Goal: Task Accomplishment & Management: Manage account settings

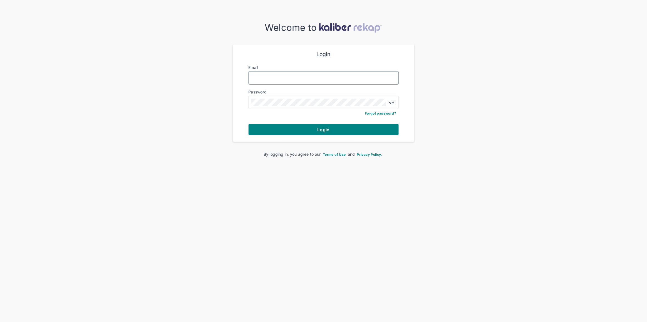
type input "**********"
click at [311, 122] on form "**********" at bounding box center [324, 93] width 150 height 84
click at [312, 128] on button "Login" at bounding box center [324, 129] width 150 height 11
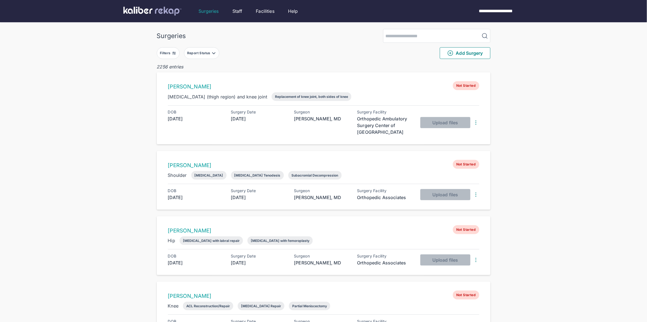
drag, startPoint x: 171, startPoint y: 51, endPoint x: 173, endPoint y: 55, distance: 3.8
click at [171, 52] on div "Filters" at bounding box center [166, 53] width 12 height 4
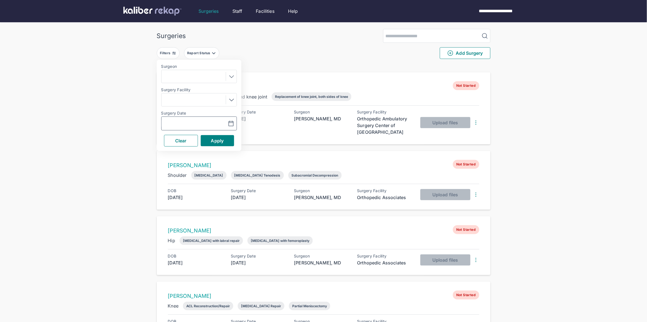
click at [178, 125] on input "text" at bounding box center [180, 123] width 32 height 7
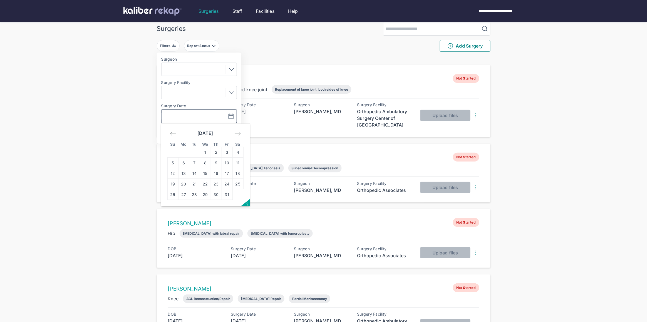
scroll to position [8, 0]
drag, startPoint x: 197, startPoint y: 175, endPoint x: 200, endPoint y: 171, distance: 5.3
click at [198, 175] on td "14" at bounding box center [194, 172] width 11 height 11
type input "**********"
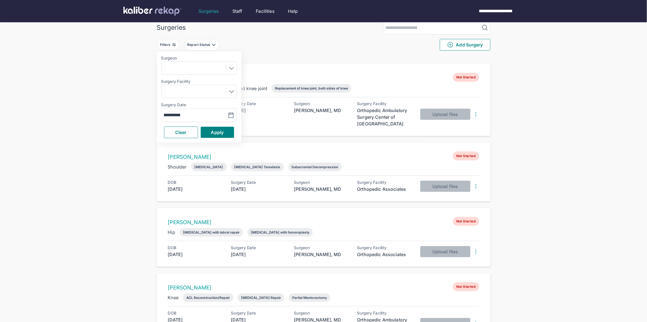
click at [221, 132] on span "Apply" at bounding box center [217, 133] width 13 height 6
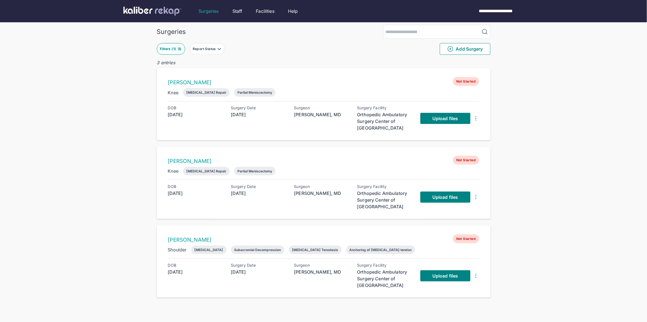
scroll to position [11, 0]
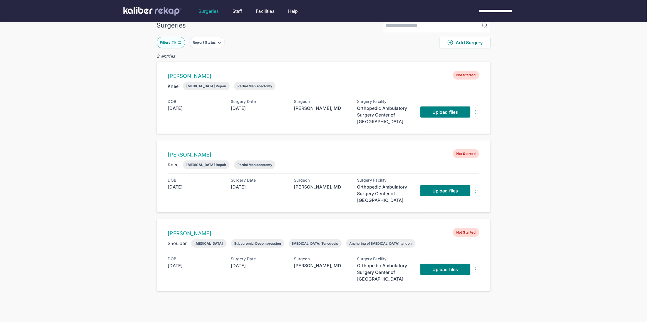
click at [589, 78] on div "Surgeries Filters ( 1 ) Report Status Add Surgery 3 entries Blake Ingrassia Not…" at bounding box center [323, 161] width 647 height 344
click at [543, 130] on div "Surgeries Filters ( 1 ) Report Status Add Surgery 3 entries Blake Ingrassia Not…" at bounding box center [323, 161] width 647 height 344
click at [446, 112] on span "Upload files" at bounding box center [446, 112] width 26 height 6
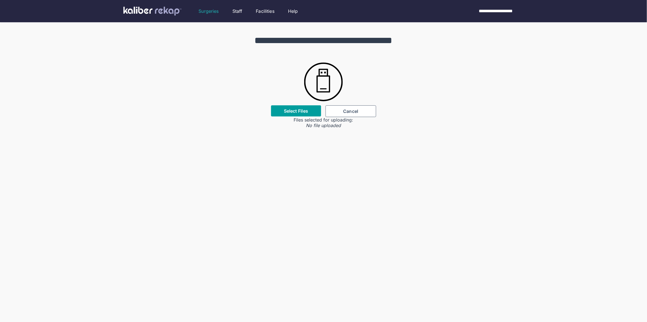
click at [299, 113] on label "Select Files" at bounding box center [296, 111] width 24 height 6
click at [0, 0] on input "Select Files" at bounding box center [0, 0] width 0 height 0
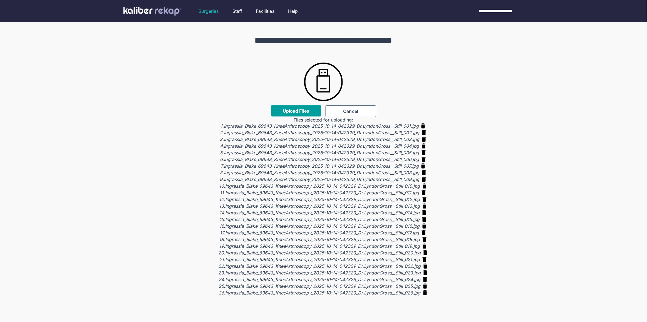
click at [294, 110] on span "Upload Files" at bounding box center [296, 111] width 26 height 6
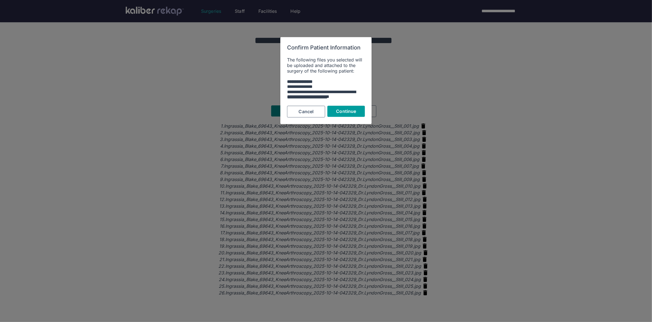
click at [351, 109] on span "Continue" at bounding box center [346, 112] width 20 height 6
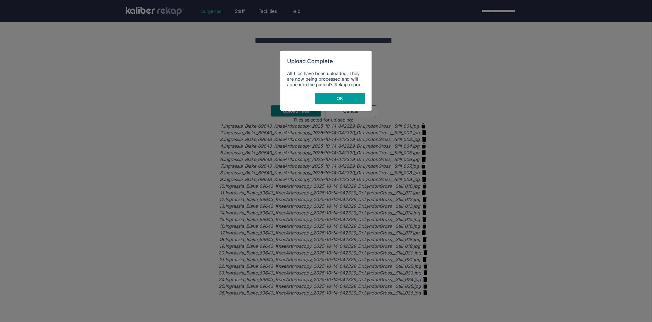
click at [352, 99] on button "OK" at bounding box center [340, 98] width 50 height 11
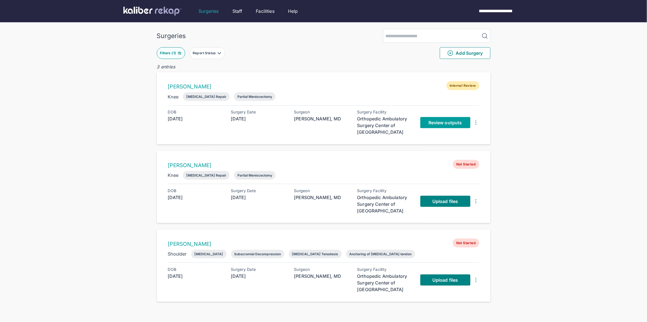
click at [439, 122] on span "Review outputs" at bounding box center [445, 123] width 33 height 6
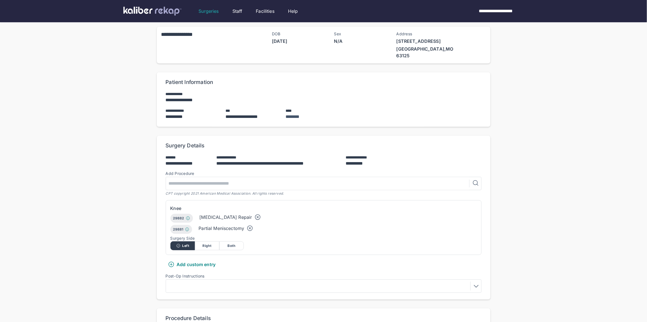
scroll to position [240, 0]
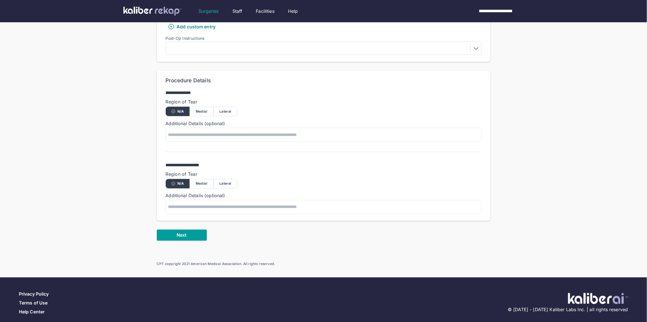
click at [194, 230] on button "Next" at bounding box center [182, 235] width 50 height 11
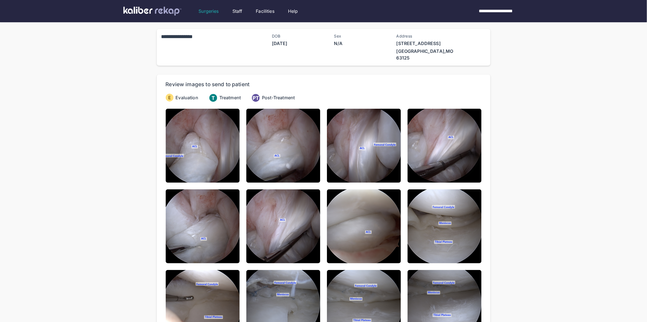
click at [213, 159] on img at bounding box center [203, 146] width 74 height 74
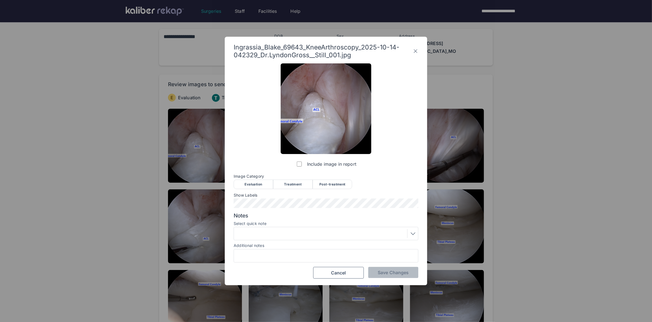
click at [255, 185] on div "Evaluation" at bounding box center [254, 184] width 40 height 9
click at [399, 279] on div "Save Changes Cancel" at bounding box center [326, 273] width 185 height 12
click at [400, 280] on div "Ingrassia_Blake_69643_KneeArthroscopy_2025-10-14-042329_Dr.LyndonGross__Still_0…" at bounding box center [326, 161] width 203 height 249
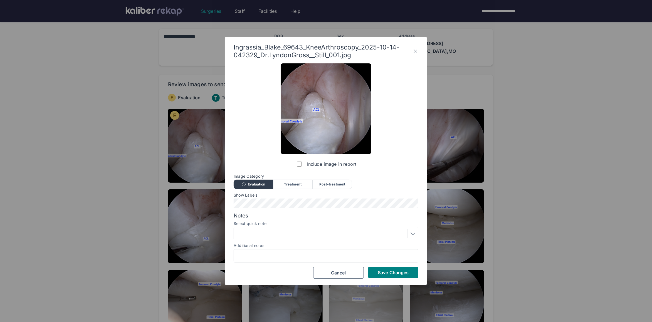
click at [396, 268] on button "Save Changes" at bounding box center [393, 272] width 50 height 11
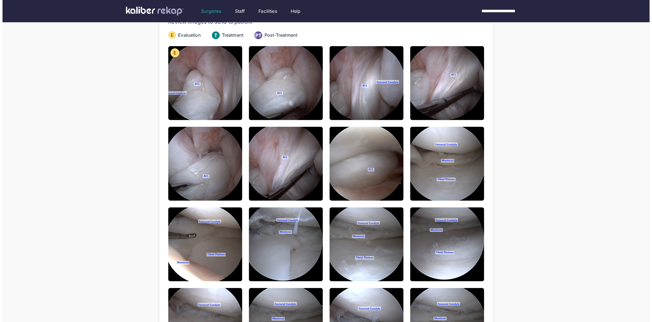
scroll to position [5, 0]
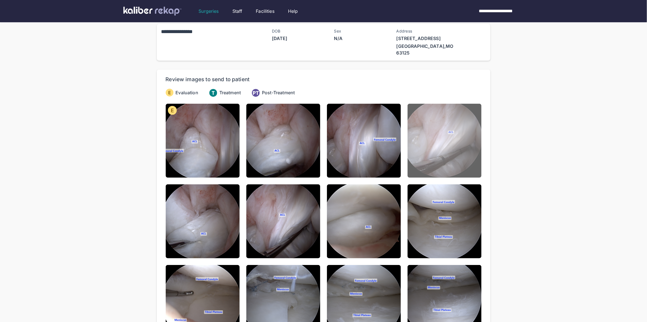
click at [448, 142] on img at bounding box center [445, 141] width 74 height 74
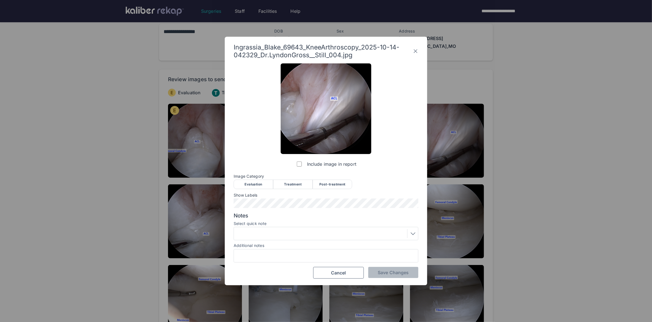
click at [252, 186] on div "Evaluation" at bounding box center [254, 184] width 40 height 9
click at [259, 229] on div at bounding box center [326, 233] width 181 height 9
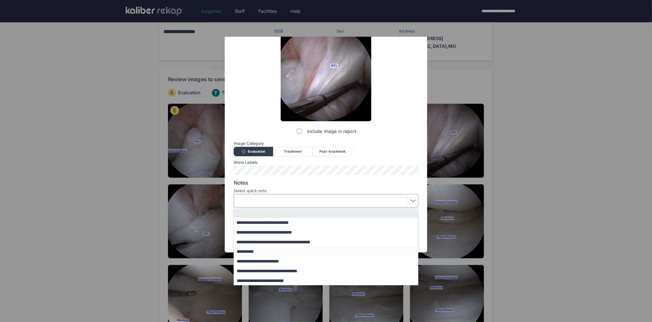
scroll to position [33, 0]
click at [258, 251] on button "**********" at bounding box center [328, 251] width 189 height 10
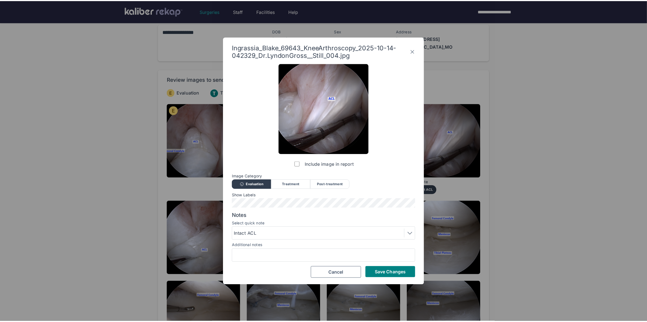
scroll to position [0, 0]
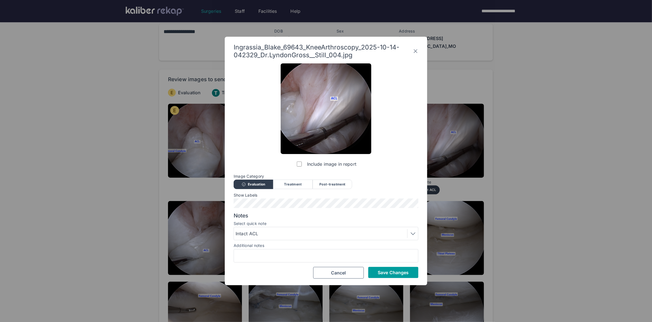
click at [391, 273] on span "Save Changes" at bounding box center [393, 273] width 31 height 6
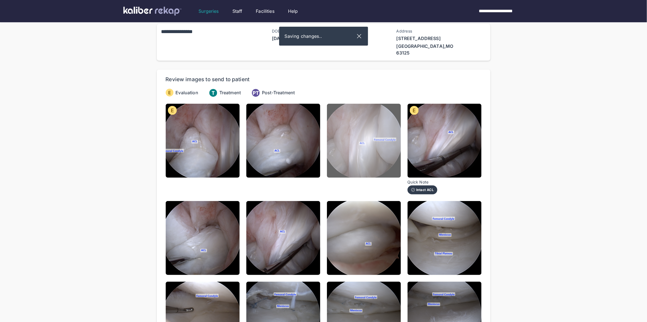
click at [349, 164] on img at bounding box center [364, 141] width 74 height 74
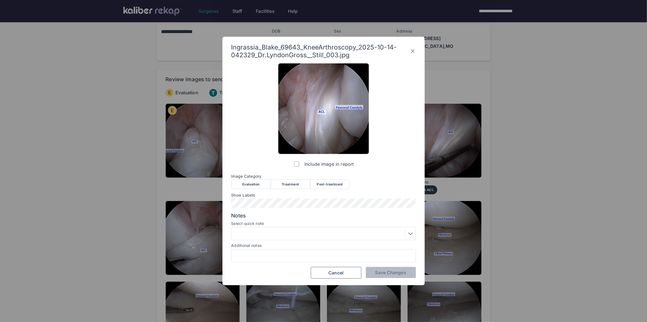
click at [258, 186] on div "Evaluation" at bounding box center [252, 184] width 40 height 9
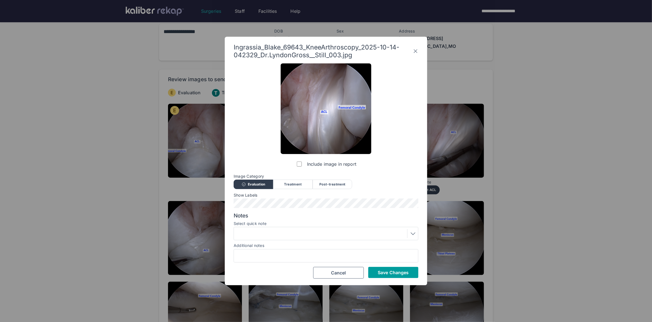
click at [383, 270] on span "Save Changes" at bounding box center [393, 273] width 31 height 6
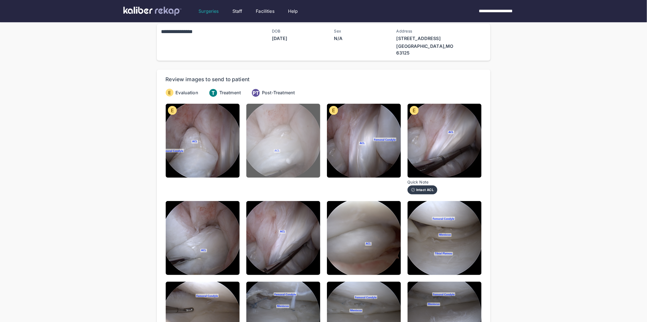
click at [300, 141] on img at bounding box center [284, 141] width 74 height 74
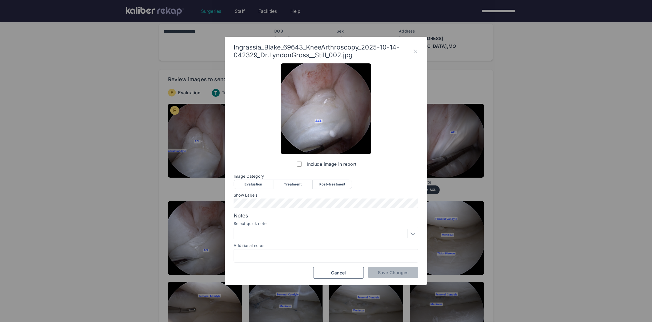
drag, startPoint x: 246, startPoint y: 182, endPoint x: 262, endPoint y: 185, distance: 16.7
click at [246, 182] on div "Evaluation" at bounding box center [254, 184] width 40 height 9
click at [391, 268] on button "Save Changes" at bounding box center [393, 272] width 50 height 11
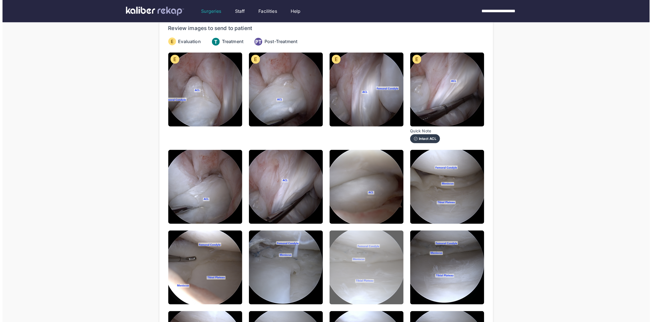
scroll to position [57, 0]
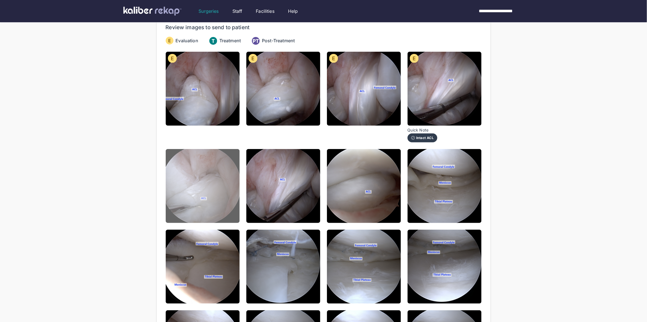
click at [228, 189] on img at bounding box center [203, 186] width 74 height 74
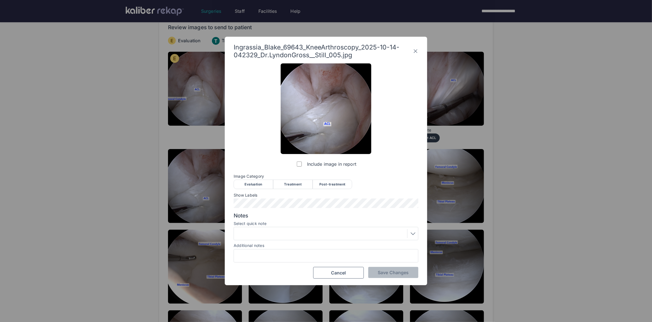
click at [242, 184] on div "Evaluation" at bounding box center [254, 184] width 40 height 9
click at [394, 274] on span "Save Changes" at bounding box center [393, 273] width 31 height 6
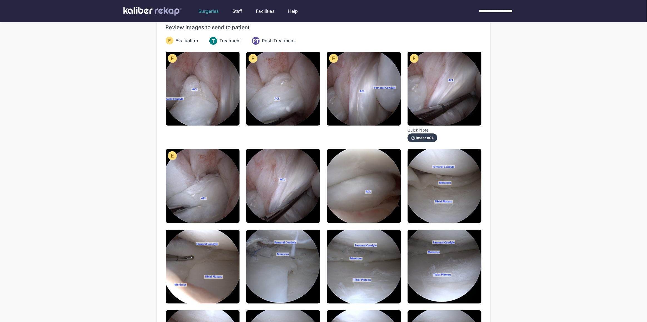
click at [575, 112] on div "**********" at bounding box center [323, 308] width 647 height 730
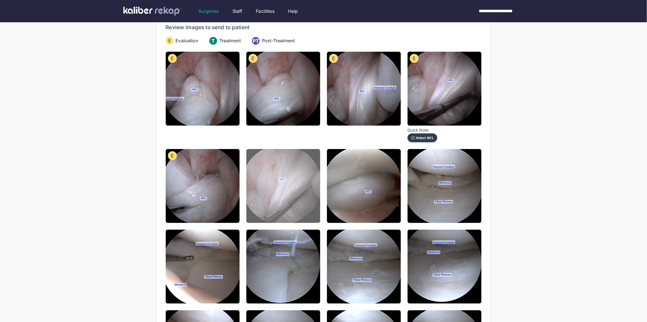
click at [294, 209] on img at bounding box center [284, 186] width 74 height 74
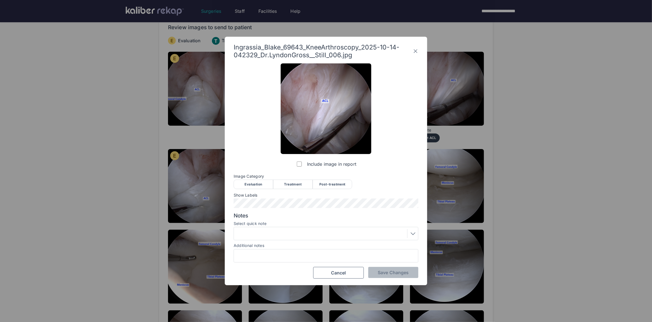
click at [246, 181] on div "Evaluation" at bounding box center [254, 184] width 40 height 9
click at [388, 269] on button "Save Changes" at bounding box center [393, 272] width 50 height 11
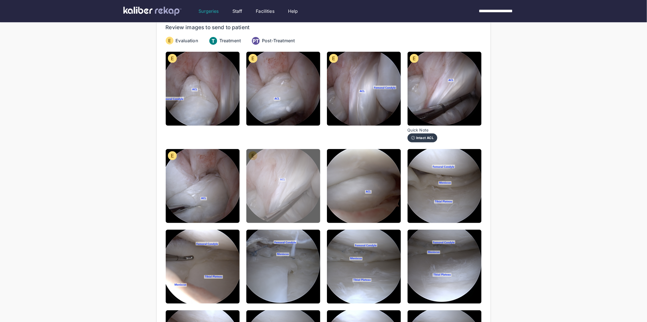
click at [307, 188] on img at bounding box center [284, 186] width 74 height 74
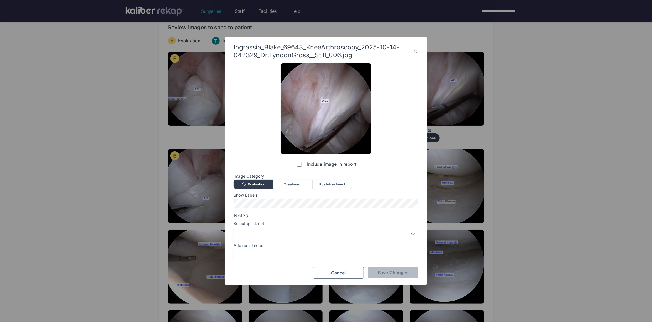
drag, startPoint x: 271, startPoint y: 235, endPoint x: 267, endPoint y: 235, distance: 4.2
click at [270, 235] on div at bounding box center [326, 233] width 181 height 9
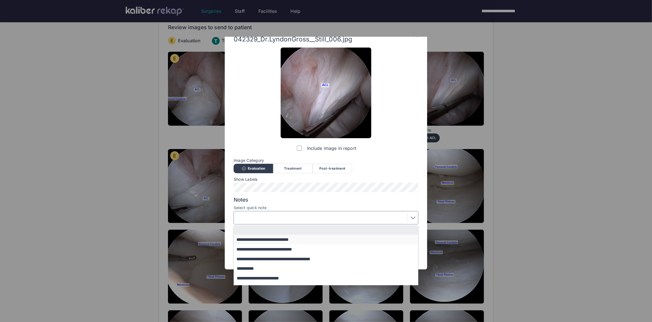
scroll to position [33, 0]
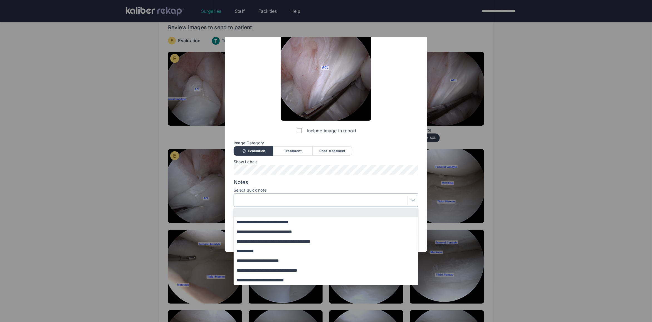
click at [257, 252] on button "**********" at bounding box center [328, 251] width 189 height 10
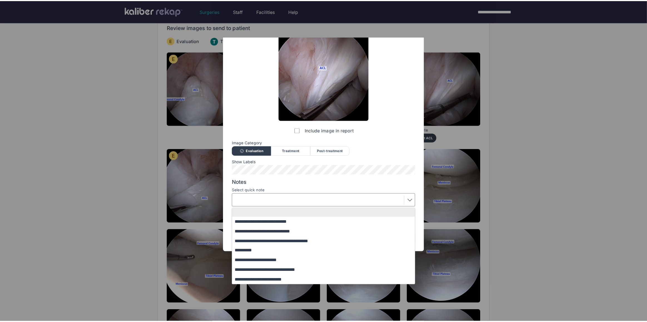
scroll to position [0, 0]
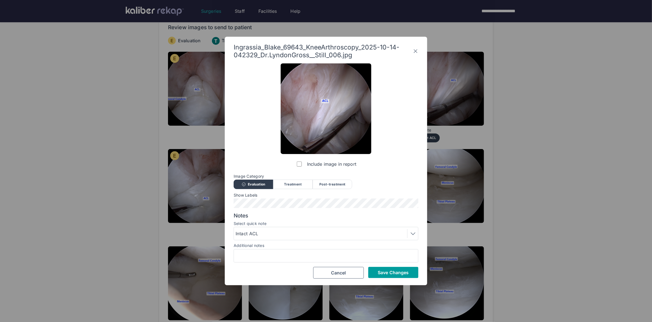
click at [381, 274] on span "Save Changes" at bounding box center [393, 273] width 31 height 6
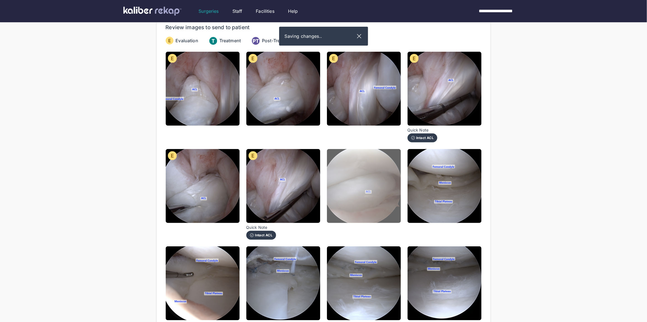
click at [359, 207] on img at bounding box center [364, 186] width 74 height 74
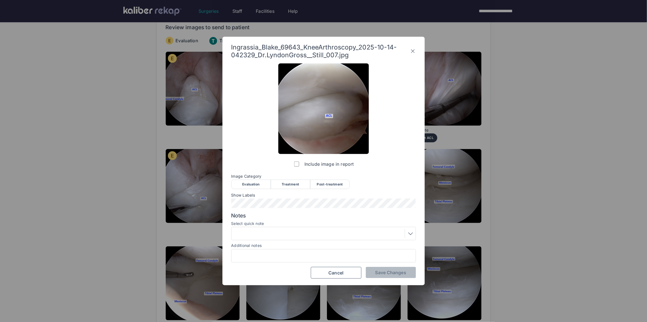
click at [249, 186] on div "Evaluation" at bounding box center [252, 184] width 40 height 9
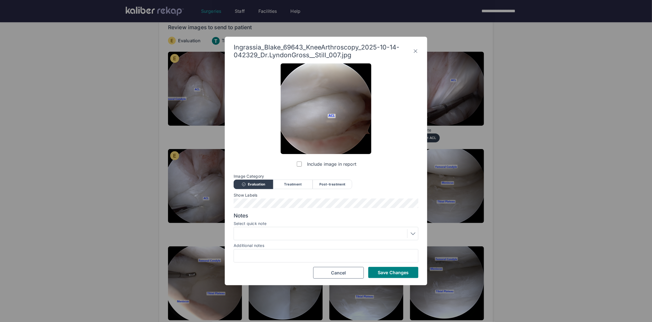
click at [376, 281] on div "Ingrassia_Blake_69643_KneeArthroscopy_2025-10-14-042329_Dr.LyndonGross__Still_0…" at bounding box center [326, 161] width 203 height 249
drag, startPoint x: 376, startPoint y: 280, endPoint x: 379, endPoint y: 275, distance: 5.0
click at [377, 280] on div "Ingrassia_Blake_69643_KneeArthroscopy_2025-10-14-042329_Dr.LyndonGross__Still_0…" at bounding box center [326, 161] width 203 height 249
click at [381, 272] on span "Save Changes" at bounding box center [393, 273] width 31 height 6
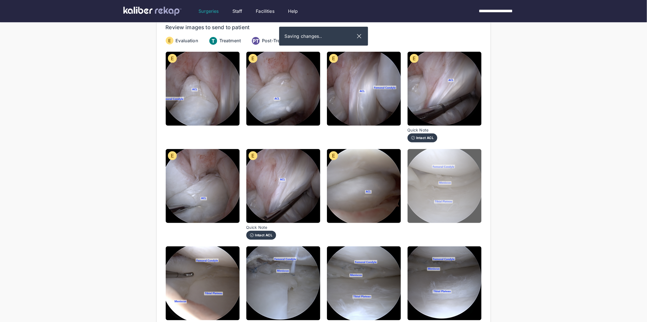
click at [442, 194] on img at bounding box center [445, 186] width 74 height 74
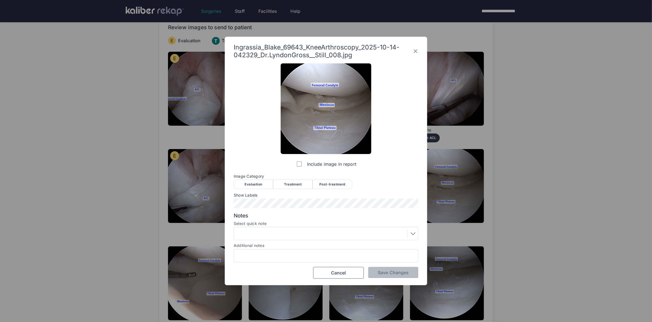
drag, startPoint x: 247, startPoint y: 181, endPoint x: 257, endPoint y: 184, distance: 11.0
click at [247, 181] on div "Evaluation" at bounding box center [254, 184] width 40 height 9
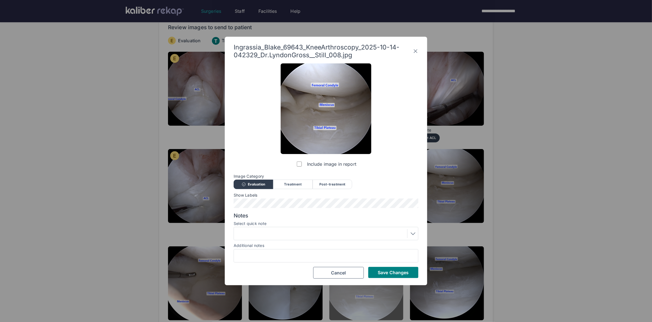
click at [389, 272] on span "Save Changes" at bounding box center [393, 273] width 31 height 6
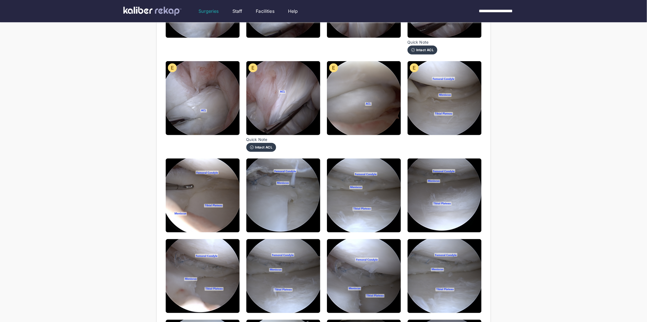
scroll to position [171, 0]
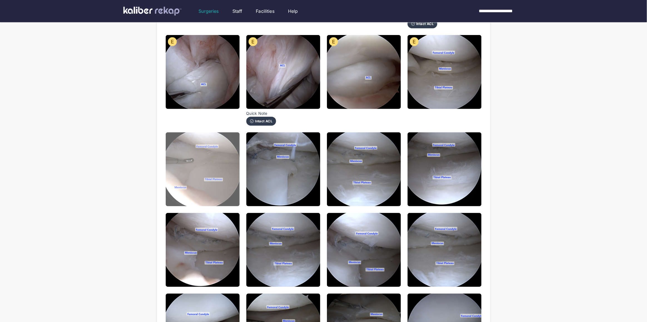
click at [215, 175] on img at bounding box center [203, 169] width 74 height 74
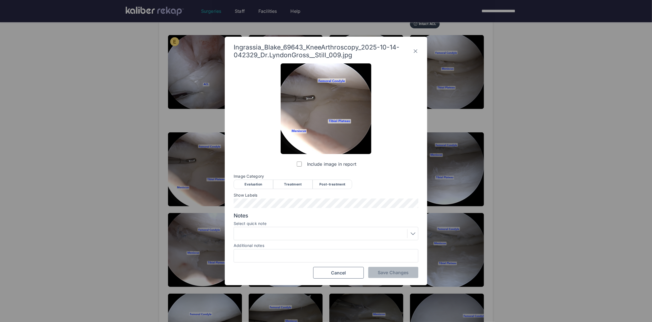
click at [244, 188] on div "Evaluation" at bounding box center [254, 184] width 40 height 9
click at [391, 266] on div "Include image in report Image Category Evaluation Treatment Post-treatment Eval…" at bounding box center [326, 170] width 185 height 215
click at [391, 275] on span "Save Changes" at bounding box center [393, 273] width 31 height 6
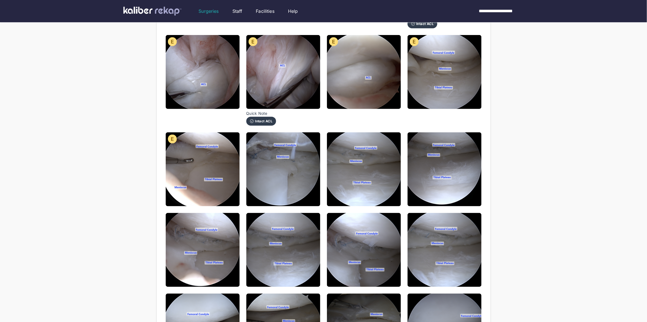
click at [541, 175] on div "**********" at bounding box center [323, 202] width 647 height 747
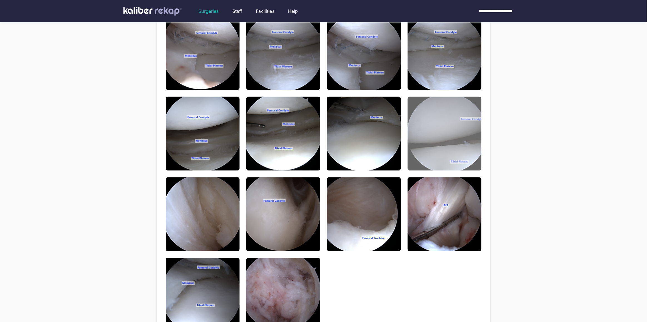
scroll to position [270, 0]
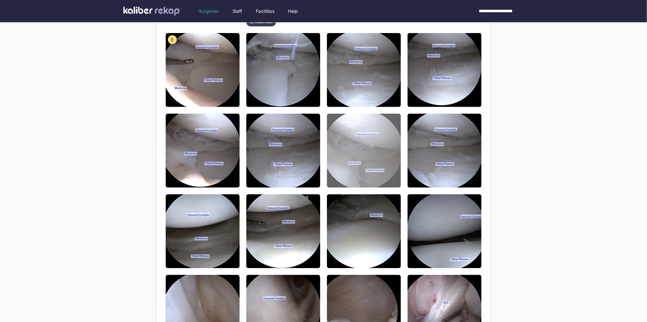
click at [384, 158] on img at bounding box center [364, 151] width 74 height 74
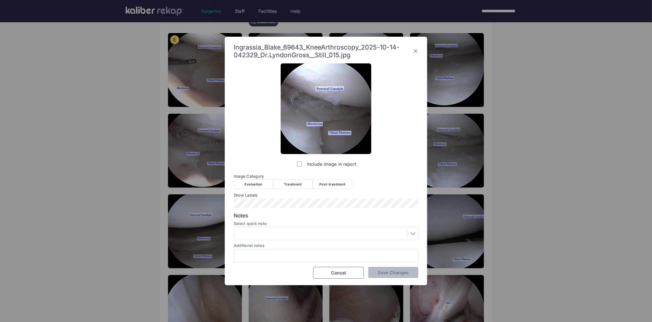
click at [416, 50] on icon at bounding box center [416, 51] width 6 height 9
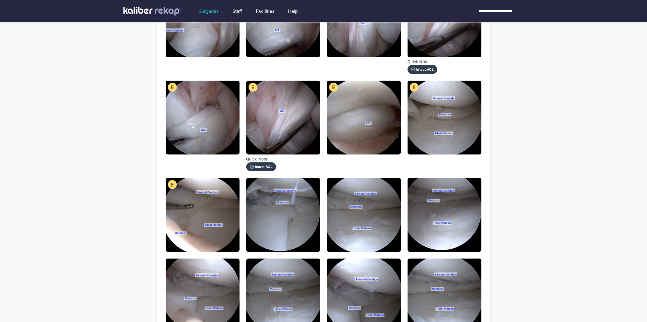
scroll to position [127, 0]
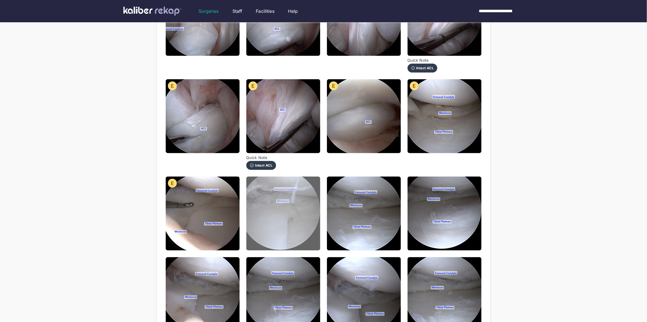
click at [295, 216] on img at bounding box center [284, 214] width 74 height 74
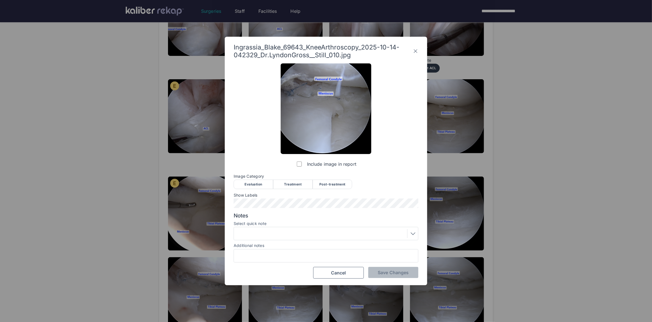
click at [416, 51] on icon at bounding box center [416, 52] width 4 height 4
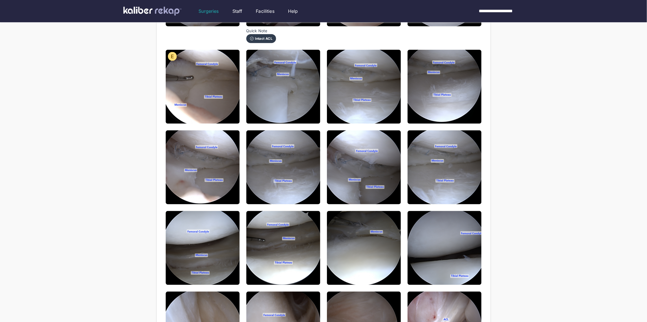
scroll to position [329, 0]
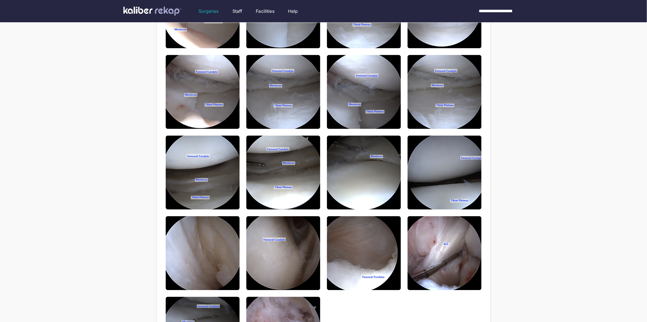
click at [44, 204] on div "**********" at bounding box center [323, 44] width 647 height 747
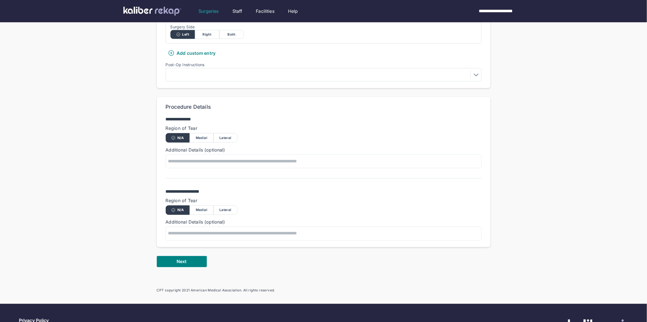
scroll to position [240, 0]
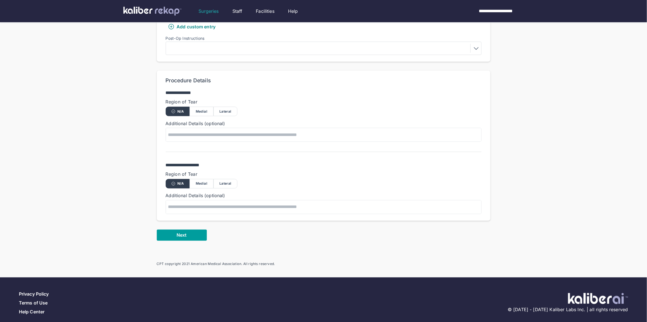
click at [190, 230] on button "Next" at bounding box center [182, 235] width 50 height 11
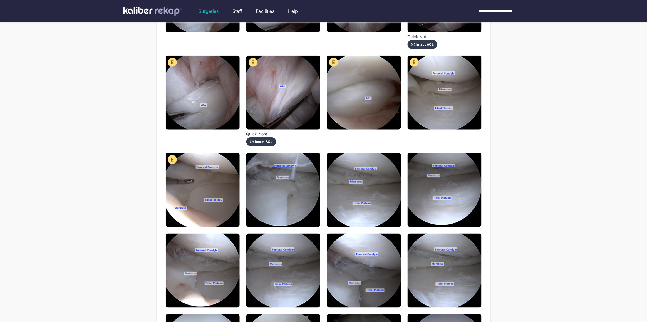
scroll to position [141, 0]
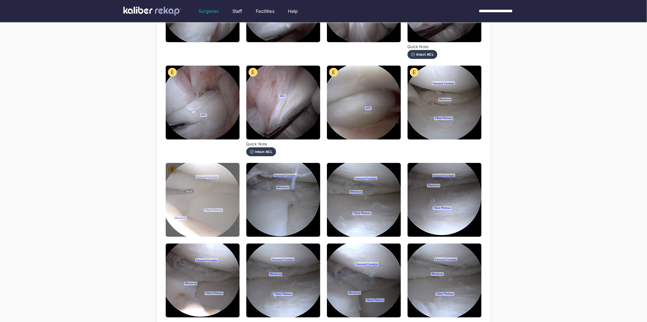
click at [205, 224] on img at bounding box center [203, 200] width 74 height 74
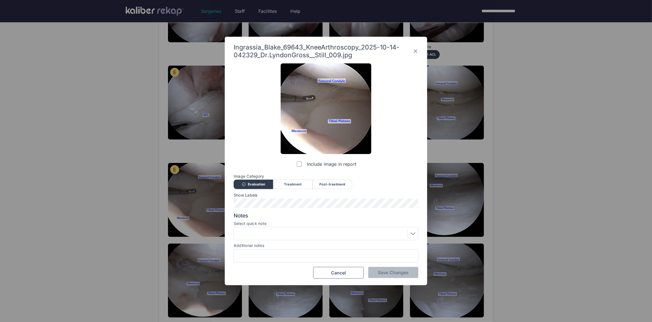
click at [417, 50] on icon at bounding box center [416, 51] width 6 height 9
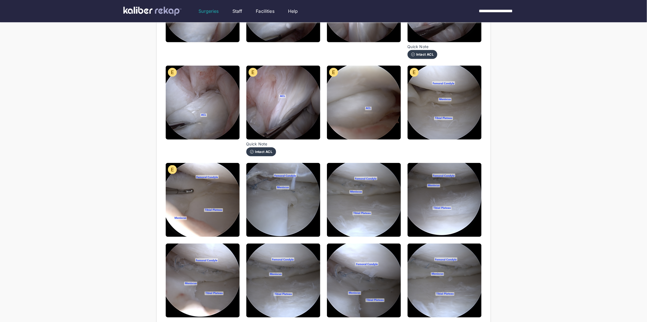
click at [534, 196] on div "**********" at bounding box center [323, 232] width 647 height 747
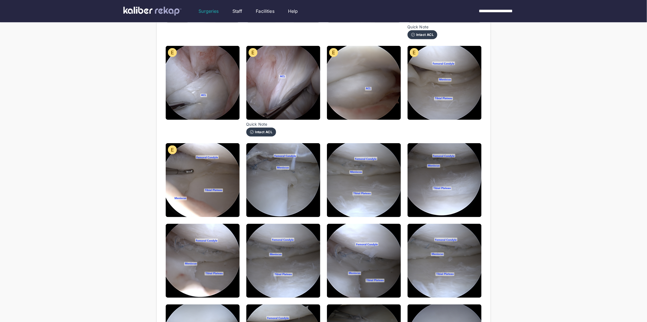
scroll to position [166, 0]
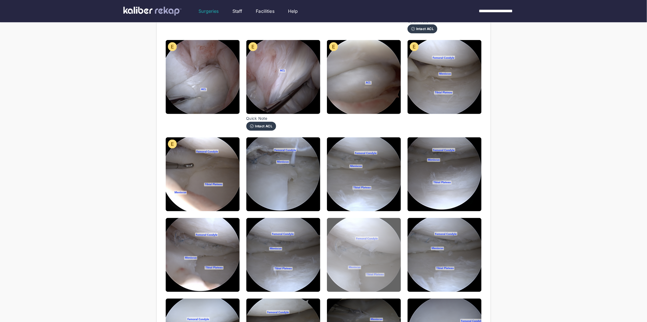
click at [369, 253] on img at bounding box center [364, 255] width 74 height 74
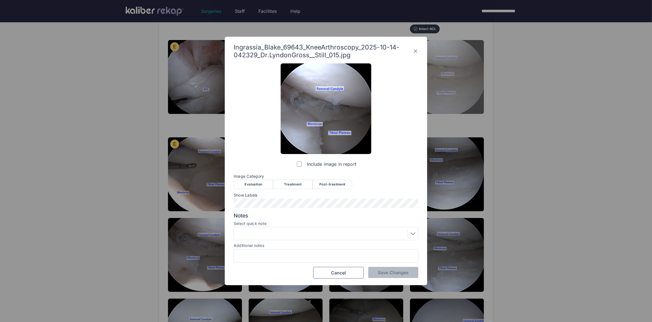
click at [416, 49] on icon at bounding box center [416, 51] width 6 height 9
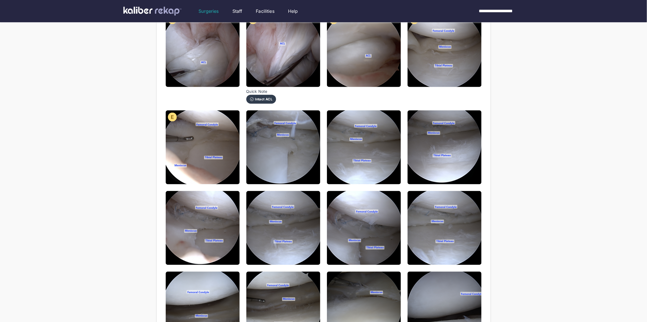
scroll to position [290, 0]
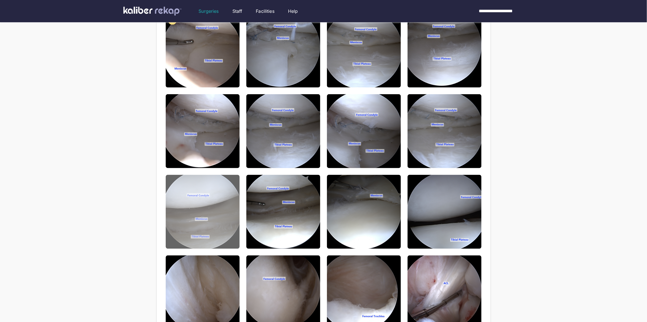
click at [227, 206] on img at bounding box center [203, 212] width 74 height 74
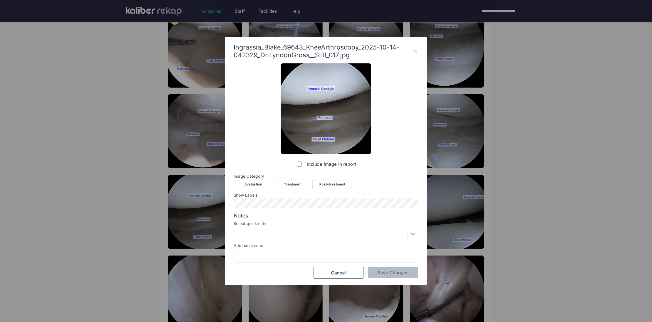
drag, startPoint x: 247, startPoint y: 184, endPoint x: 267, endPoint y: 190, distance: 20.6
click at [247, 184] on div "Evaluation" at bounding box center [254, 184] width 40 height 9
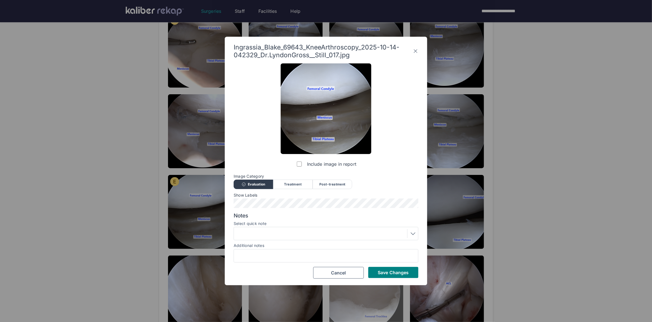
click at [389, 277] on button "Save Changes" at bounding box center [393, 272] width 50 height 11
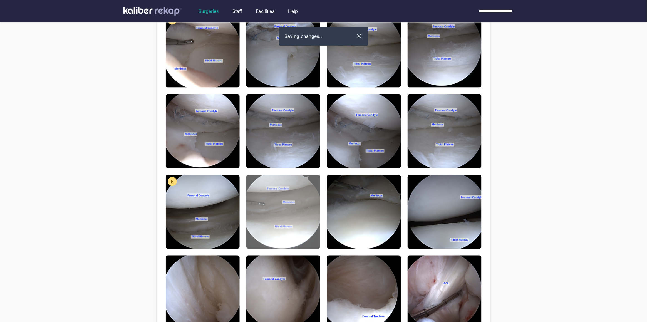
click at [292, 210] on img at bounding box center [284, 212] width 74 height 74
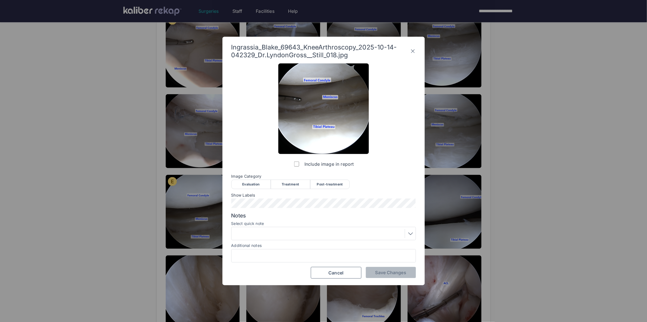
click at [257, 184] on div "Evaluation" at bounding box center [252, 184] width 40 height 9
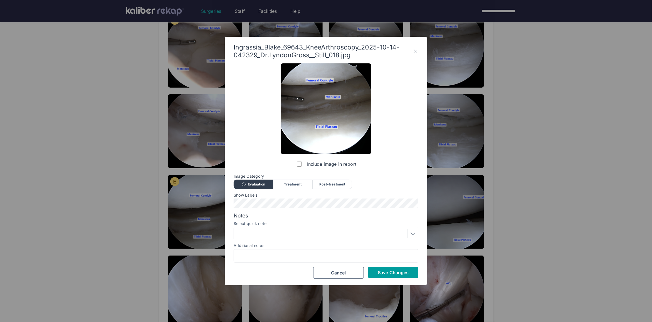
click at [399, 272] on span "Save Changes" at bounding box center [393, 273] width 31 height 6
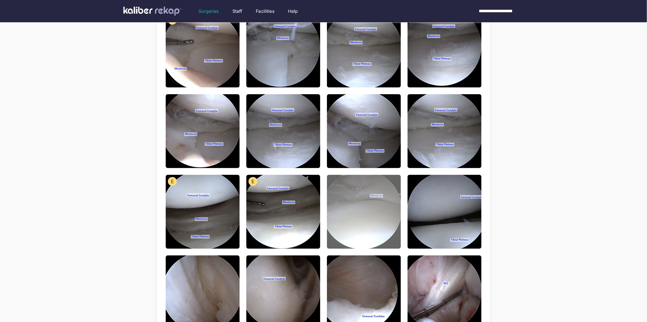
click at [350, 220] on img at bounding box center [364, 212] width 74 height 74
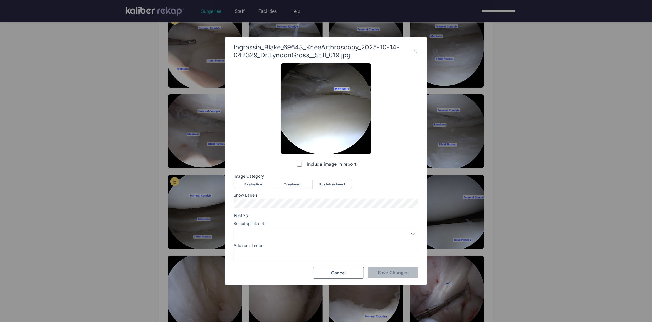
click at [247, 185] on div "Evaluation" at bounding box center [254, 184] width 40 height 9
click at [390, 271] on span "Save Changes" at bounding box center [393, 273] width 31 height 6
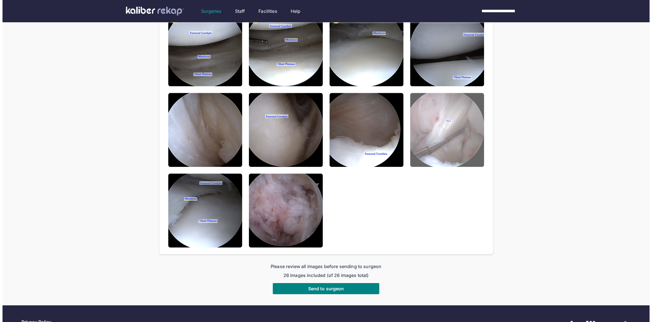
scroll to position [360, 0]
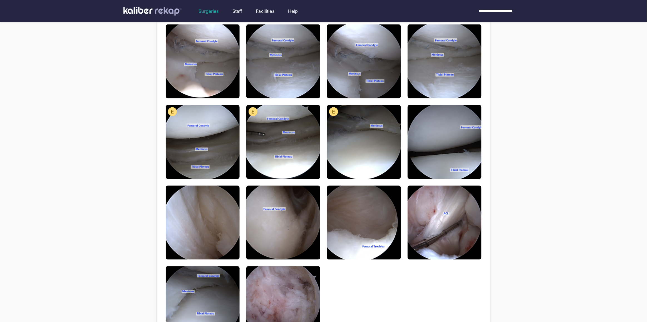
drag, startPoint x: 458, startPoint y: 150, endPoint x: 453, endPoint y: 155, distance: 6.9
click at [458, 150] on img at bounding box center [445, 142] width 74 height 74
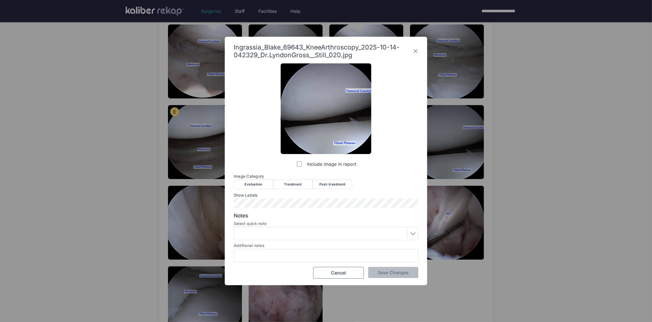
click at [255, 182] on div "Evaluation" at bounding box center [254, 184] width 40 height 9
click at [257, 192] on div "Include image in report Image Category Evaluation Treatment Post-treatment Eval…" at bounding box center [326, 170] width 185 height 215
click at [298, 197] on span "Show Labels" at bounding box center [326, 195] width 185 height 4
click at [394, 273] on span "Save Changes" at bounding box center [393, 273] width 31 height 6
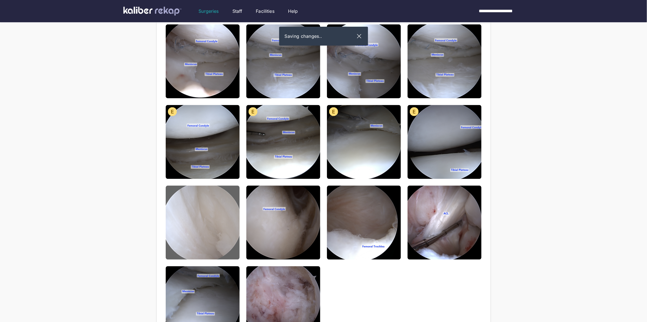
click at [221, 240] on img at bounding box center [203, 223] width 74 height 74
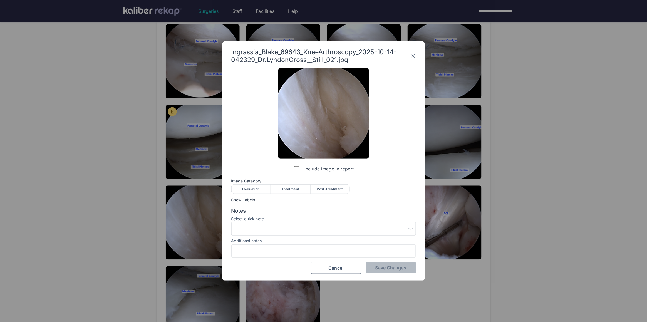
click at [253, 189] on div "Evaluation" at bounding box center [252, 188] width 40 height 9
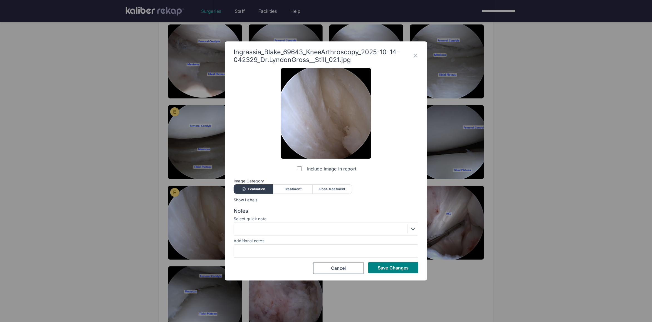
click at [261, 227] on div at bounding box center [326, 229] width 181 height 9
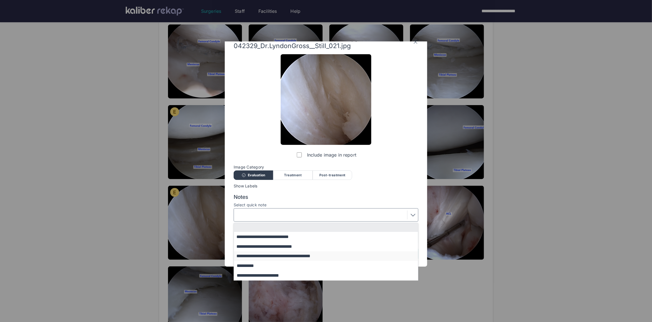
scroll to position [34, 0]
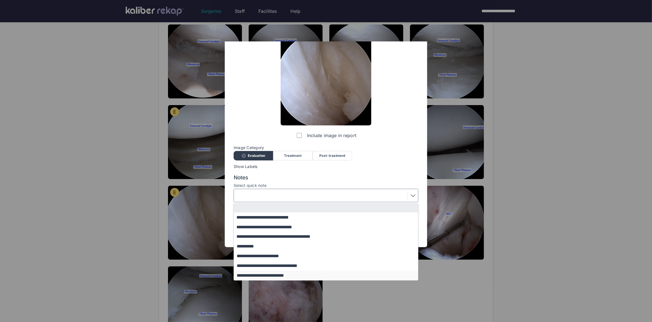
click at [272, 272] on button "**********" at bounding box center [328, 276] width 189 height 10
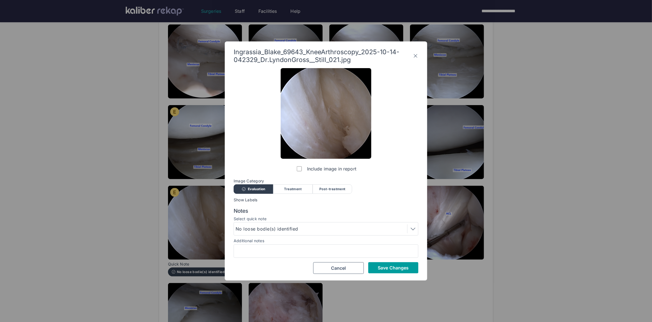
click at [385, 266] on span "Save Changes" at bounding box center [393, 268] width 31 height 6
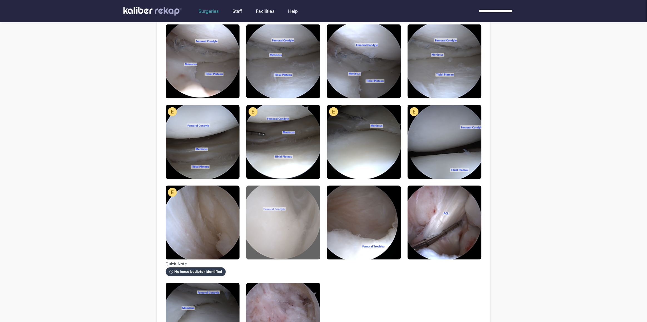
click at [290, 232] on img at bounding box center [284, 223] width 74 height 74
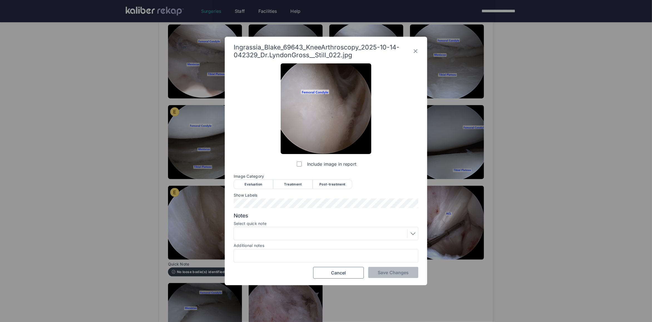
click at [255, 181] on div "Evaluation" at bounding box center [254, 184] width 40 height 9
drag, startPoint x: 380, startPoint y: 265, endPoint x: 381, endPoint y: 270, distance: 5.2
click at [381, 266] on div "Include image in report Image Category Evaluation Treatment Post-treatment Eval…" at bounding box center [326, 170] width 185 height 215
click at [382, 272] on span "Save Changes" at bounding box center [393, 273] width 31 height 6
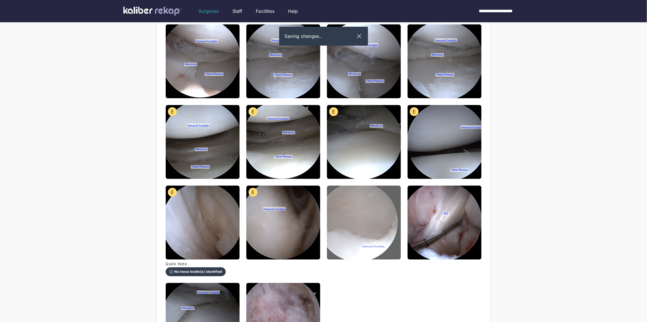
click at [364, 240] on img at bounding box center [364, 223] width 74 height 74
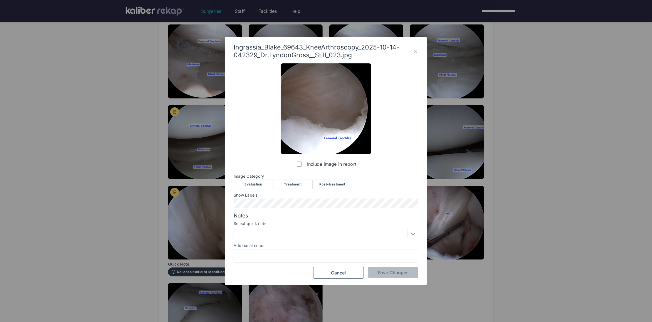
click at [255, 183] on div "Evaluation" at bounding box center [254, 184] width 40 height 9
click at [405, 276] on button "Save Changes" at bounding box center [393, 272] width 50 height 11
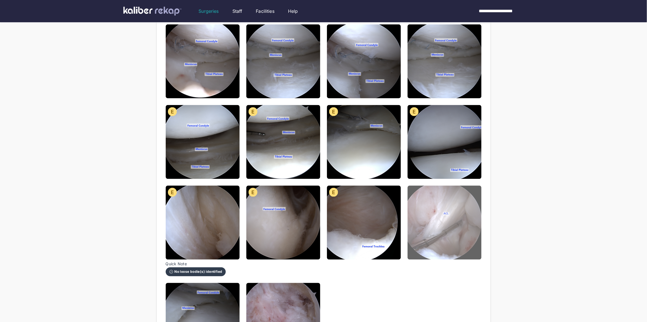
click at [420, 210] on img at bounding box center [445, 223] width 74 height 74
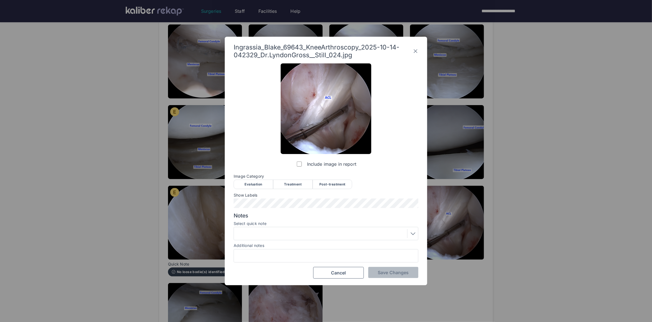
click at [258, 183] on div "Evaluation" at bounding box center [254, 184] width 40 height 9
click at [265, 236] on div at bounding box center [326, 233] width 181 height 9
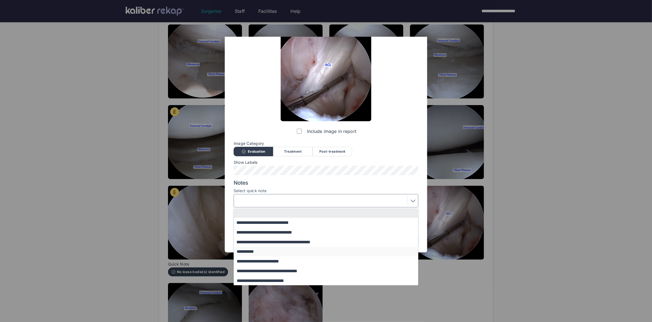
scroll to position [33, 0]
click at [262, 252] on button "**********" at bounding box center [328, 251] width 189 height 10
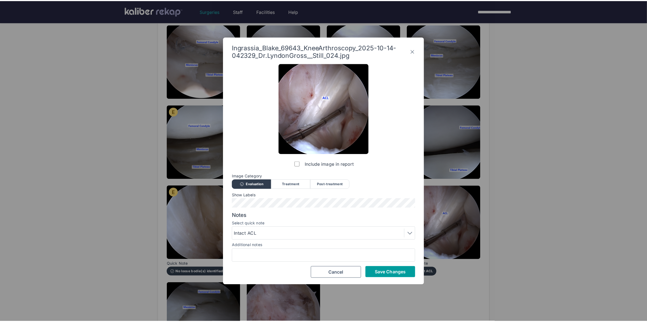
scroll to position [0, 0]
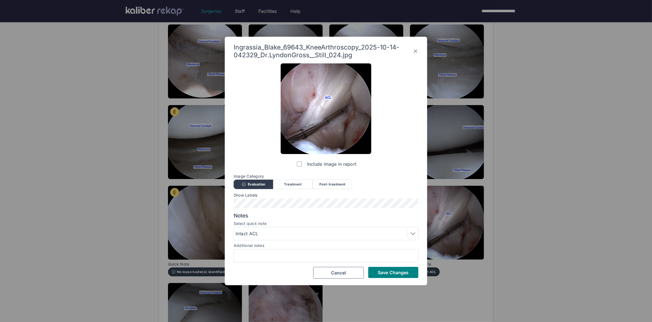
click at [374, 274] on button "Save Changes" at bounding box center [393, 272] width 50 height 11
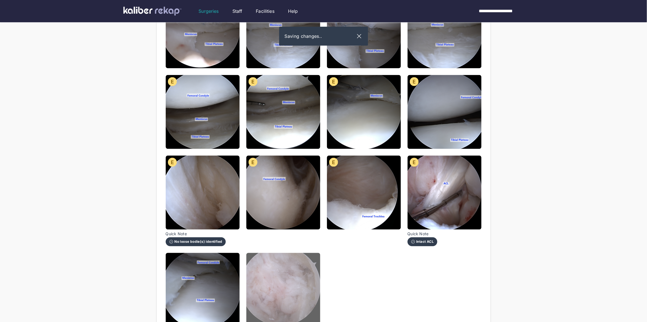
scroll to position [422, 0]
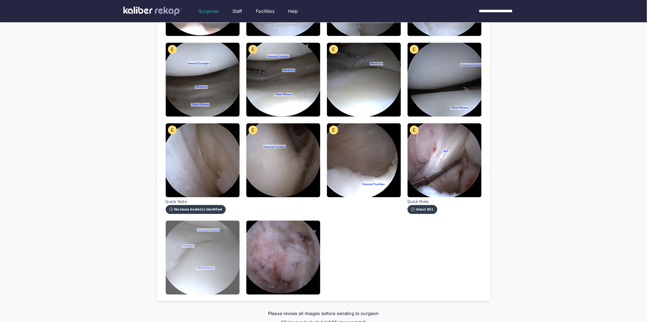
click at [221, 257] on img at bounding box center [203, 258] width 74 height 74
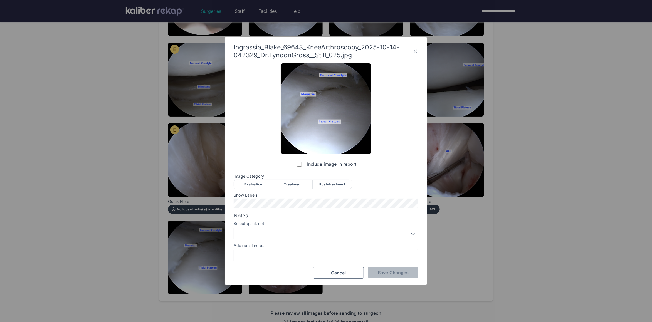
click at [326, 184] on div "Post-treatment" at bounding box center [333, 184] width 40 height 9
click at [383, 276] on button "Save Changes" at bounding box center [393, 272] width 50 height 11
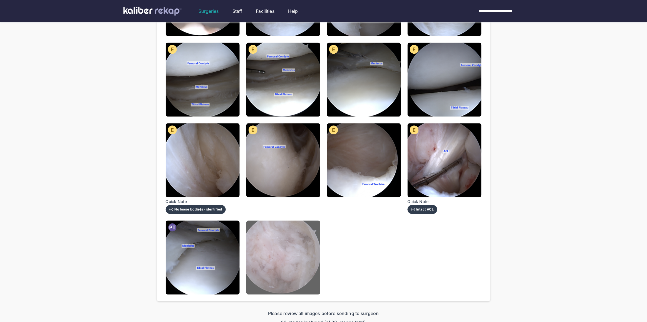
click at [288, 249] on img at bounding box center [284, 258] width 74 height 74
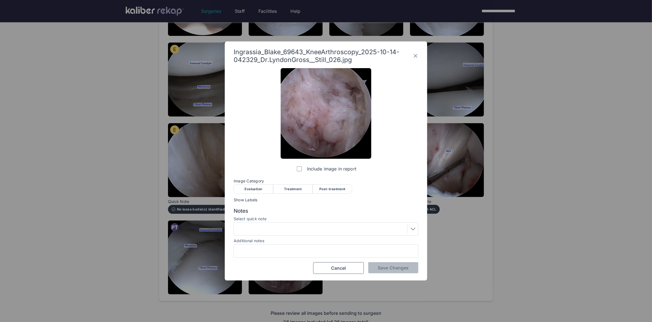
click at [335, 185] on div "Post-treatment" at bounding box center [333, 188] width 40 height 9
click at [388, 271] on button "Save Changes" at bounding box center [393, 267] width 50 height 11
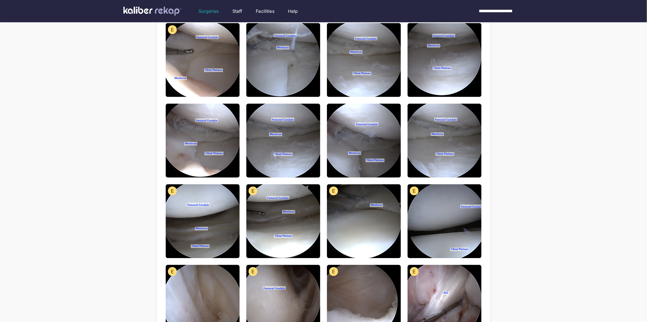
scroll to position [274, 0]
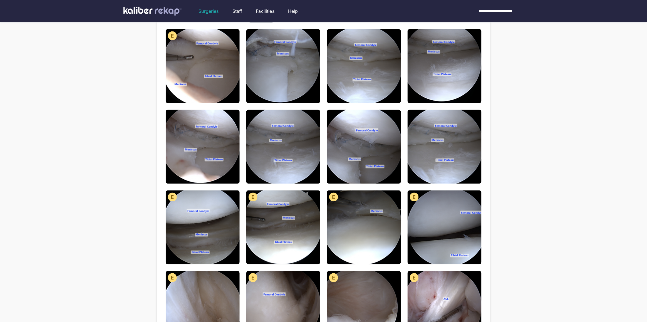
click at [524, 181] on div "**********" at bounding box center [323, 108] width 647 height 764
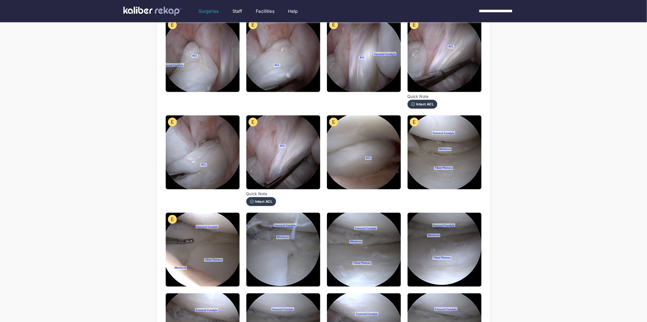
scroll to position [145, 0]
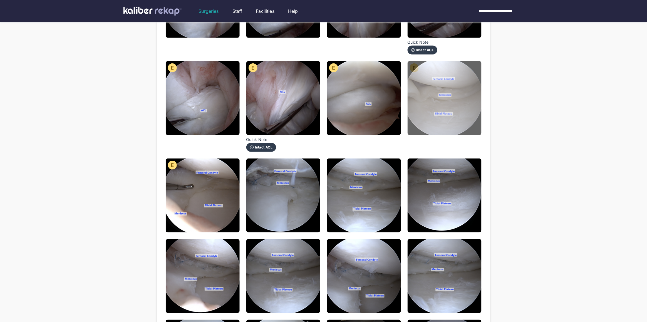
click at [481, 109] on img at bounding box center [445, 98] width 74 height 74
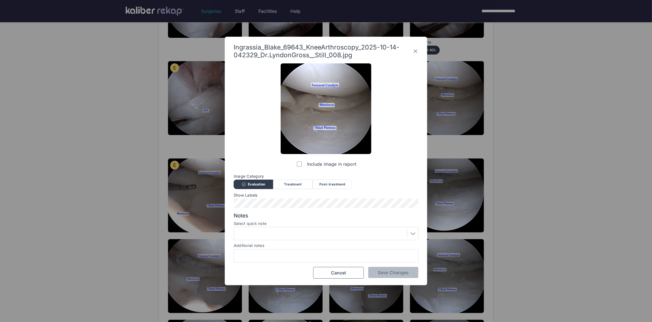
click at [416, 50] on icon at bounding box center [416, 51] width 6 height 9
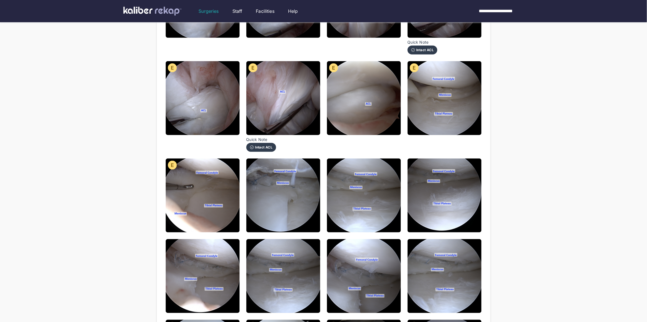
click at [531, 76] on div "**********" at bounding box center [323, 237] width 647 height 764
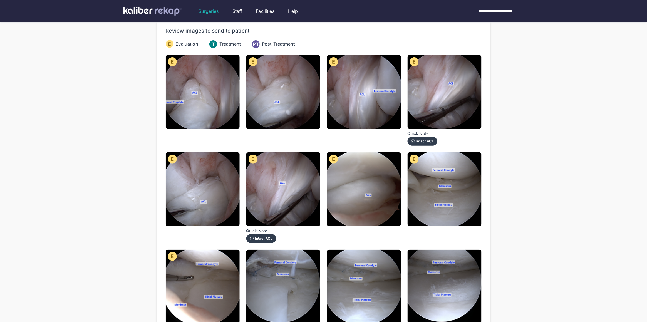
scroll to position [144, 0]
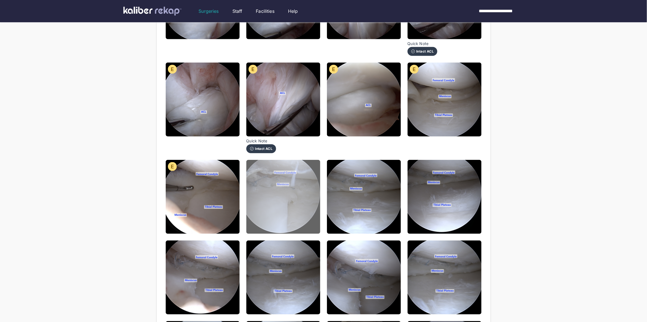
click at [286, 207] on img at bounding box center [284, 197] width 74 height 74
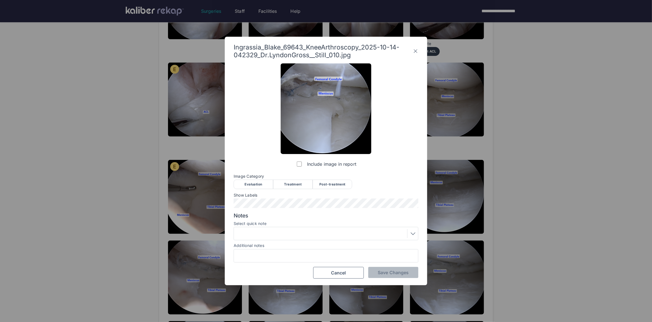
click at [418, 49] on icon at bounding box center [416, 51] width 6 height 9
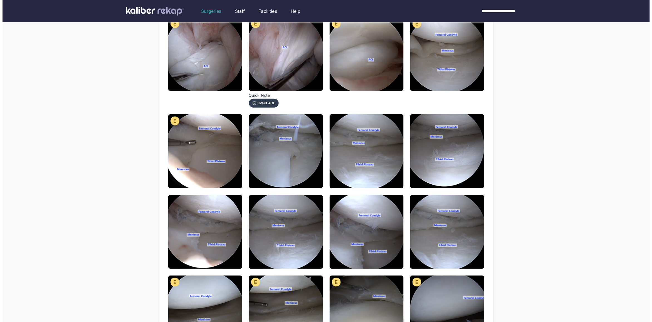
scroll to position [135, 0]
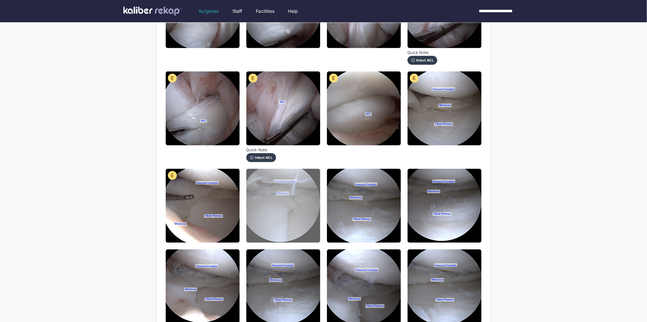
click at [298, 215] on img at bounding box center [284, 206] width 74 height 74
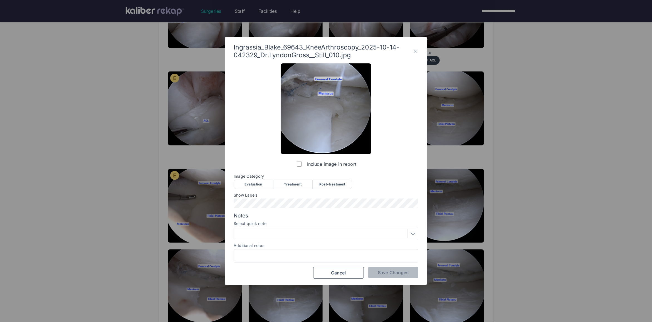
click at [334, 186] on div "Post-treatment" at bounding box center [333, 184] width 40 height 9
click at [272, 243] on div "Additional notes" at bounding box center [326, 246] width 185 height 6
click at [274, 236] on div at bounding box center [326, 233] width 181 height 9
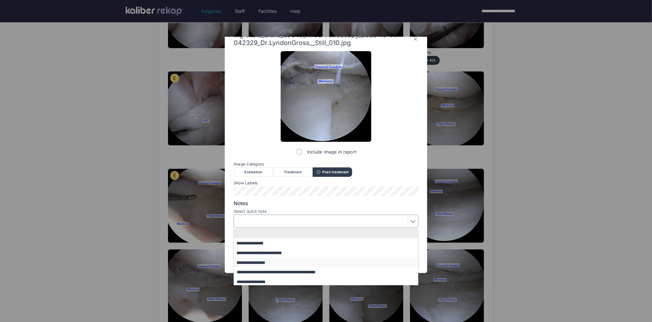
scroll to position [24, 0]
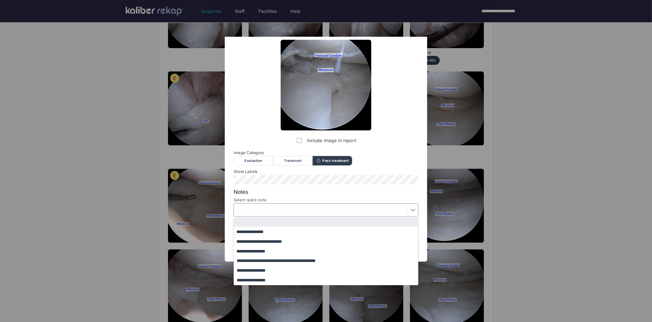
click at [263, 280] on button "**********" at bounding box center [328, 280] width 189 height 10
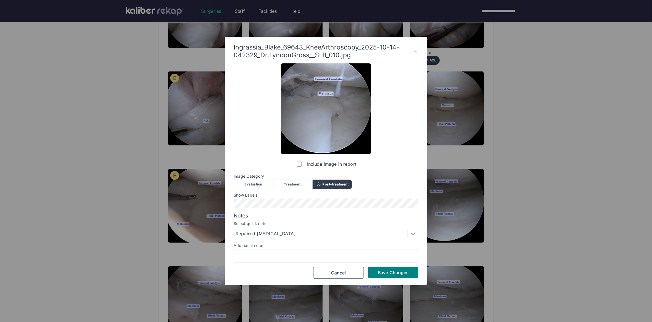
click at [383, 266] on div "Include image in report Image Category Evaluation Treatment Post-treatment Eval…" at bounding box center [326, 170] width 185 height 215
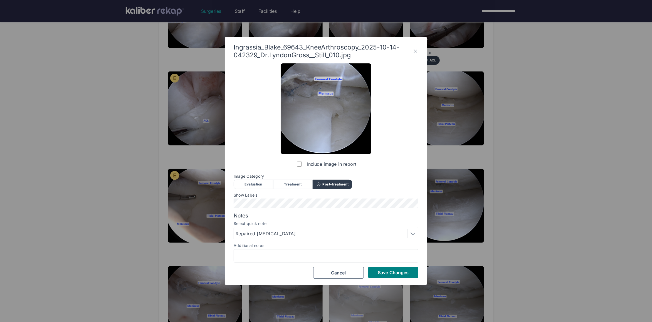
click at [387, 273] on span "Save Changes" at bounding box center [393, 273] width 31 height 6
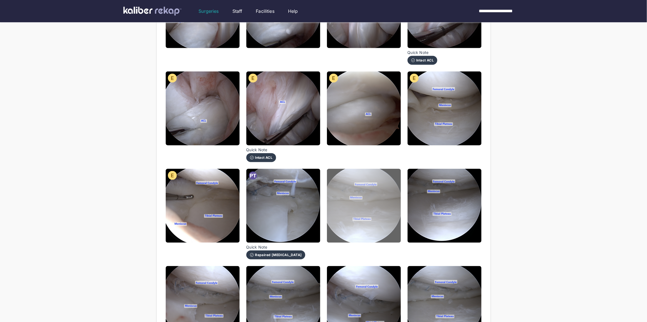
click at [354, 220] on img at bounding box center [364, 206] width 74 height 74
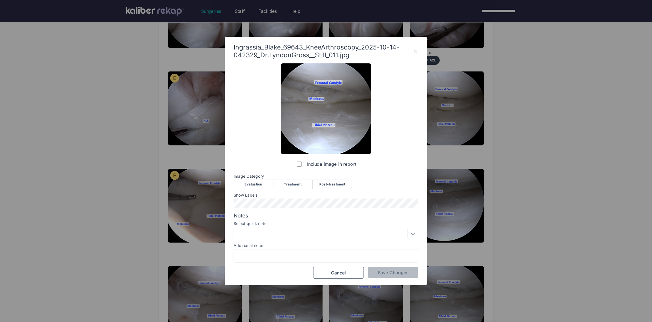
drag, startPoint x: 339, startPoint y: 181, endPoint x: 359, endPoint y: 224, distance: 47.7
click at [339, 181] on div "Post-treatment" at bounding box center [333, 184] width 40 height 9
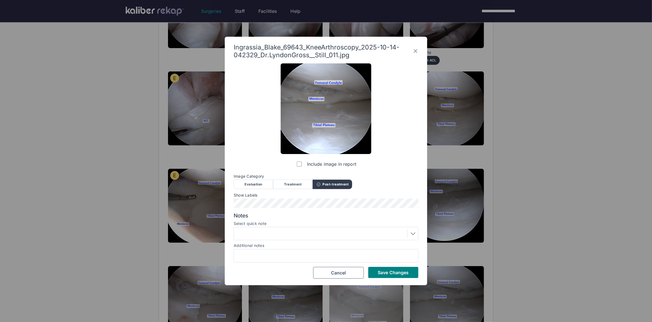
click at [383, 276] on button "Save Changes" at bounding box center [393, 272] width 50 height 11
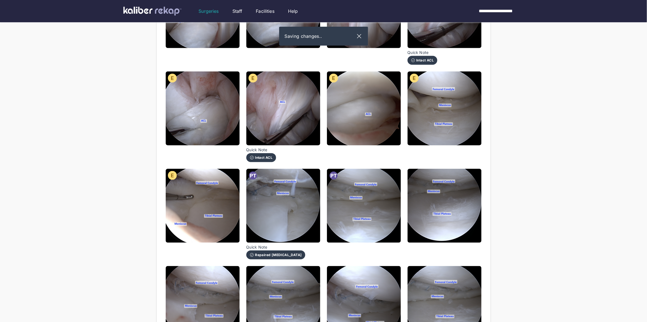
click at [459, 200] on img at bounding box center [445, 206] width 74 height 74
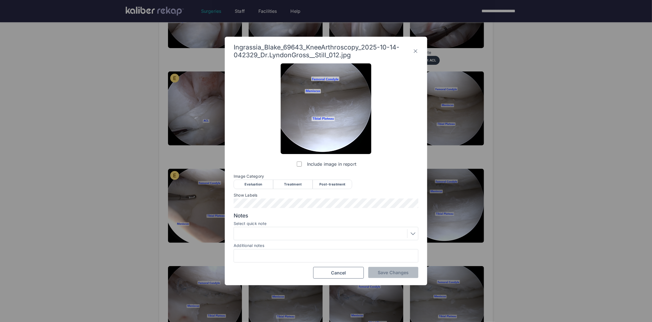
click at [333, 188] on div "Post-treatment" at bounding box center [333, 184] width 40 height 9
click at [278, 238] on div at bounding box center [326, 233] width 185 height 13
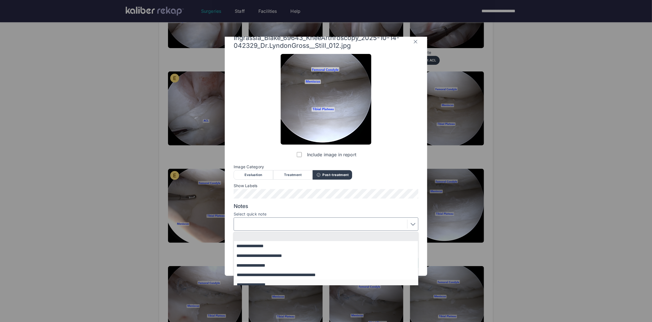
scroll to position [24, 0]
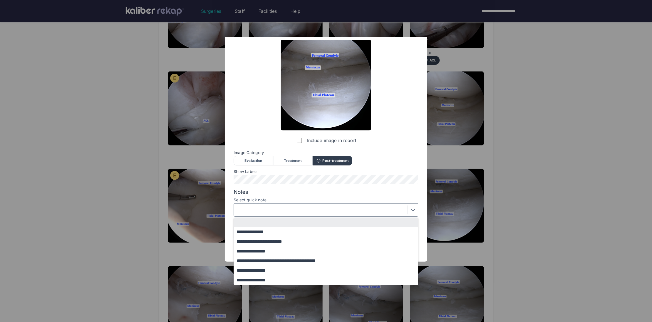
drag, startPoint x: 259, startPoint y: 281, endPoint x: 293, endPoint y: 274, distance: 35.0
click at [259, 281] on button "**********" at bounding box center [328, 280] width 189 height 10
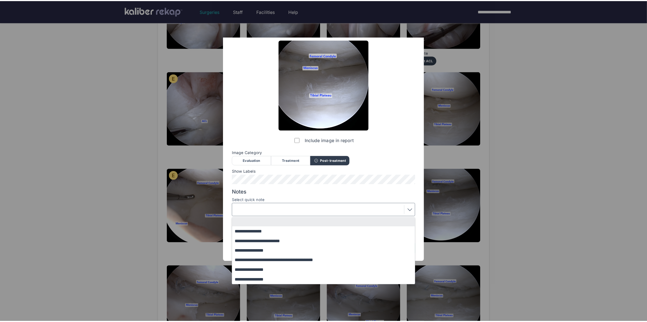
scroll to position [0, 0]
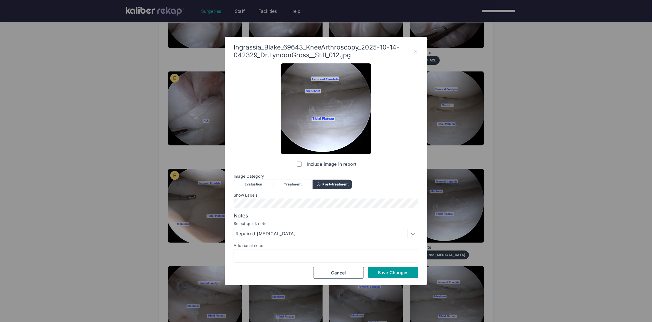
click at [385, 275] on span "Save Changes" at bounding box center [393, 273] width 31 height 6
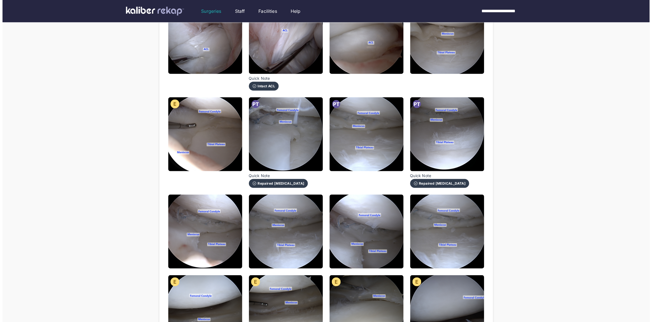
scroll to position [262, 0]
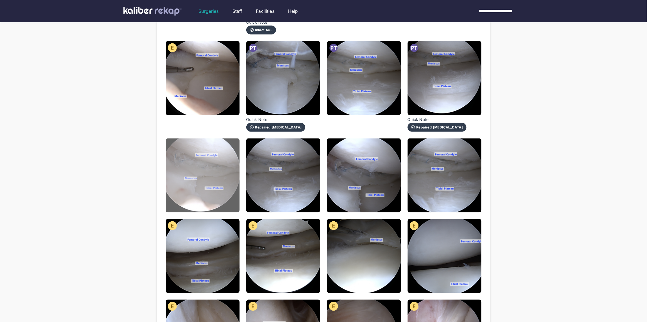
click at [223, 178] on img at bounding box center [203, 176] width 74 height 74
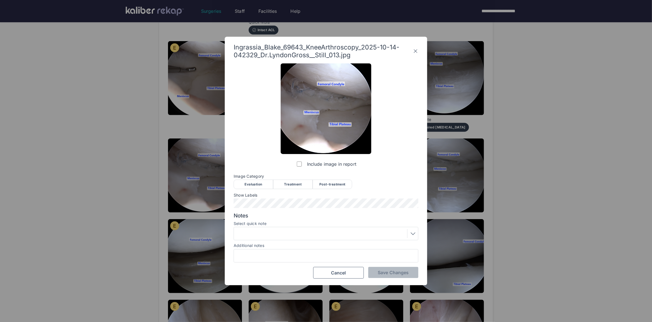
drag, startPoint x: 325, startPoint y: 191, endPoint x: 334, endPoint y: 190, distance: 9.9
click at [325, 191] on div "Include image in report Image Category Evaluation Treatment Post-treatment Eval…" at bounding box center [326, 170] width 185 height 215
click at [340, 180] on div "Post-treatment" at bounding box center [333, 184] width 40 height 9
click at [389, 279] on div "Save Changes Cancel" at bounding box center [326, 273] width 185 height 12
click at [399, 274] on span "Save Changes" at bounding box center [393, 273] width 31 height 6
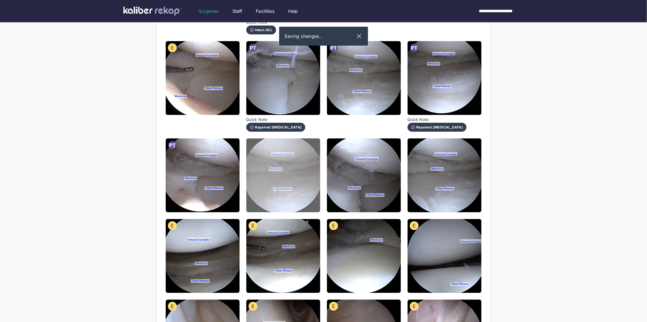
click at [292, 179] on img at bounding box center [284, 176] width 74 height 74
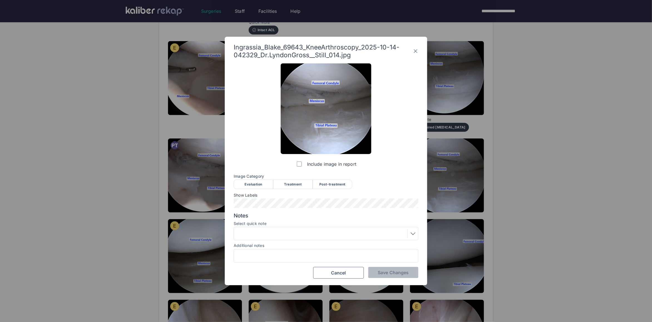
click at [322, 182] on div "Post-treatment" at bounding box center [333, 184] width 40 height 9
click at [398, 277] on button "Save Changes" at bounding box center [393, 272] width 50 height 11
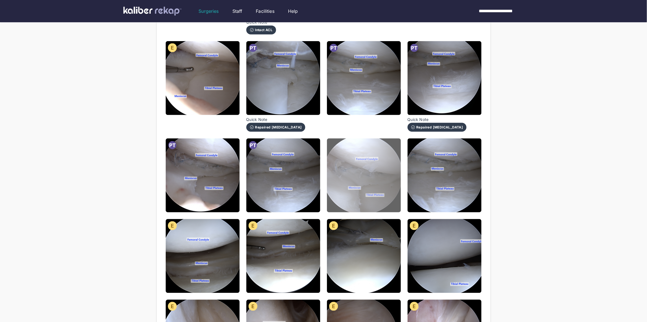
click at [366, 169] on img at bounding box center [364, 176] width 74 height 74
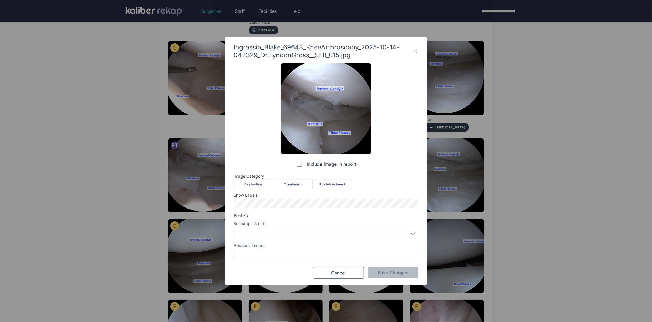
click at [330, 182] on div "Post-treatment" at bounding box center [333, 184] width 40 height 9
click at [297, 236] on div at bounding box center [326, 233] width 181 height 9
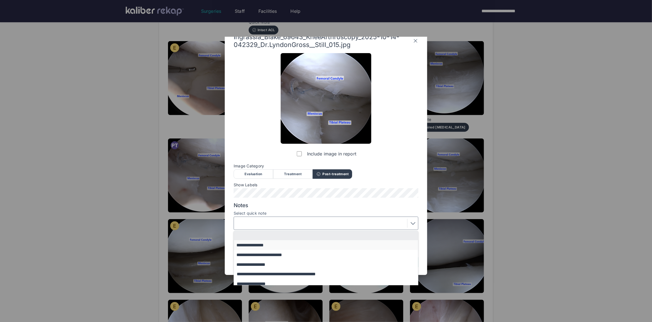
scroll to position [24, 0]
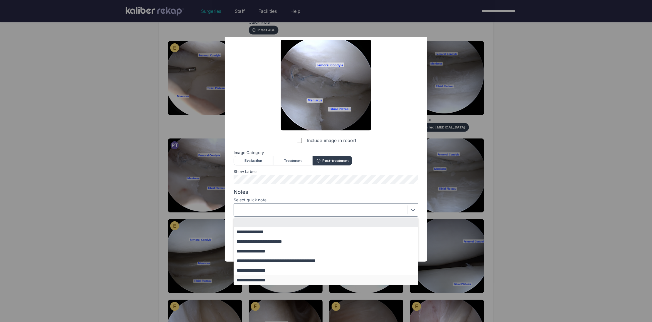
click at [261, 280] on button "**********" at bounding box center [328, 280] width 189 height 10
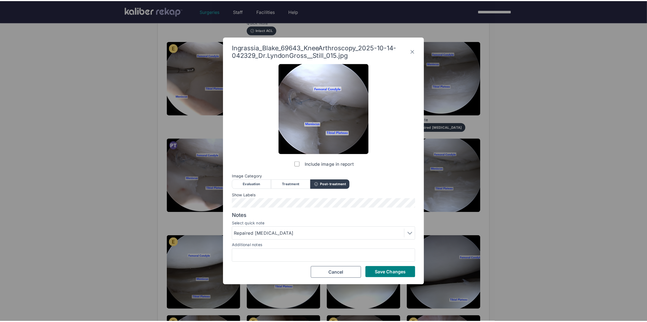
scroll to position [0, 0]
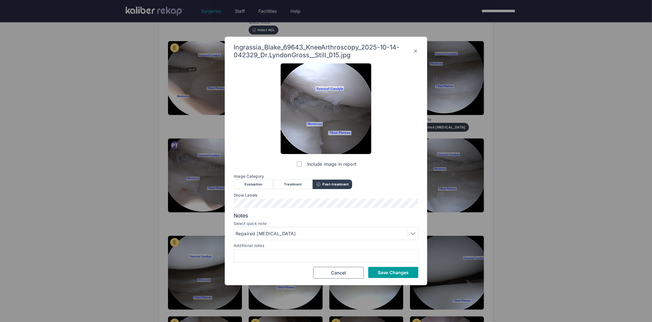
click at [403, 275] on span "Save Changes" at bounding box center [393, 273] width 31 height 6
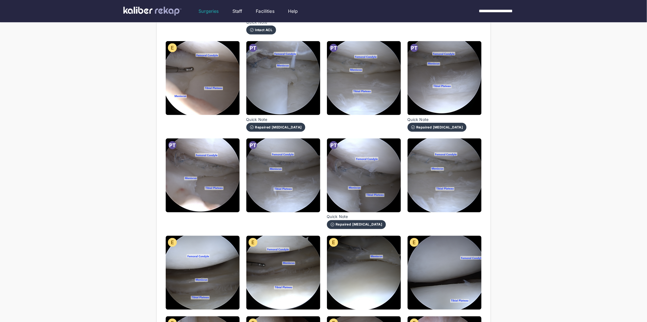
drag, startPoint x: 454, startPoint y: 153, endPoint x: 449, endPoint y: 156, distance: 5.4
click at [454, 153] on img at bounding box center [445, 176] width 74 height 74
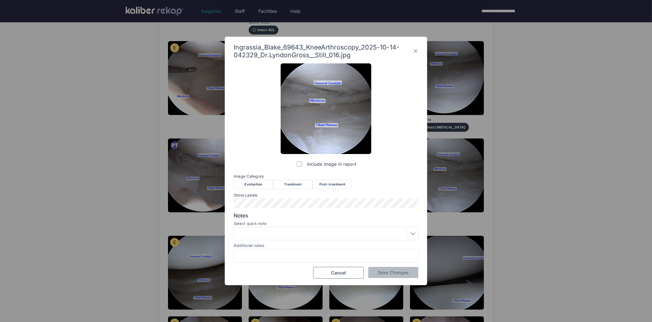
click at [325, 184] on div "Post-treatment" at bounding box center [333, 184] width 40 height 9
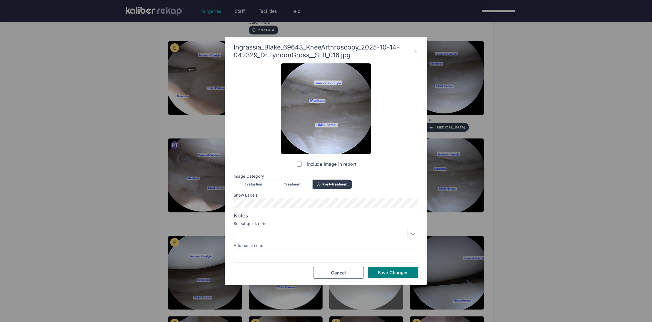
drag, startPoint x: 388, startPoint y: 273, endPoint x: 392, endPoint y: 269, distance: 6.1
click at [388, 273] on span "Save Changes" at bounding box center [393, 273] width 31 height 6
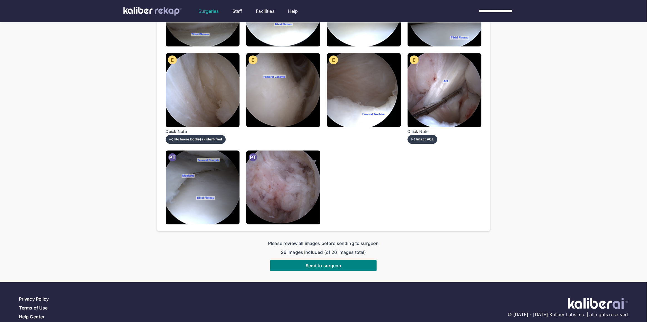
scroll to position [530, 0]
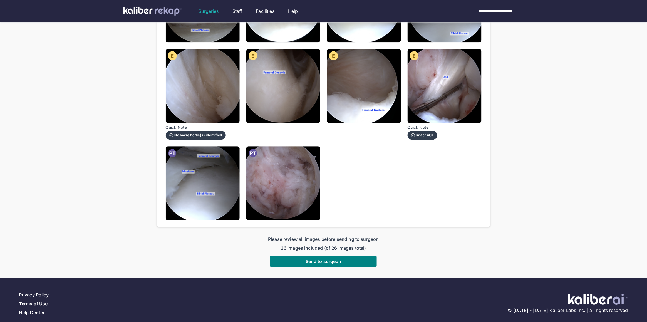
click at [356, 256] on button "Send to surgeon" at bounding box center [323, 261] width 107 height 11
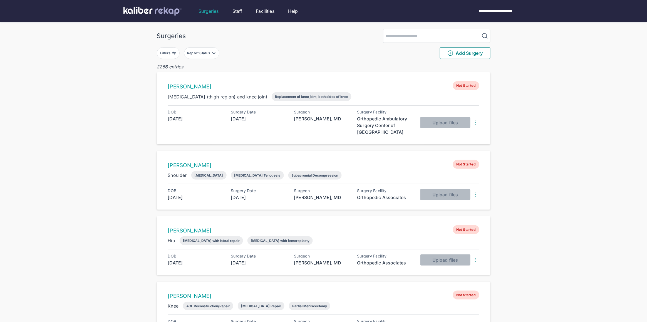
click at [168, 51] on div "Filters" at bounding box center [166, 53] width 12 height 4
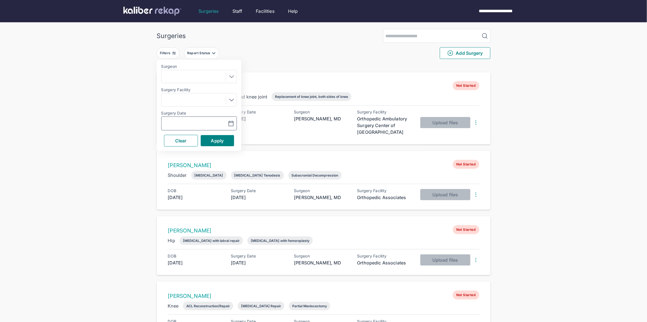
click at [186, 120] on input "text" at bounding box center [180, 123] width 32 height 7
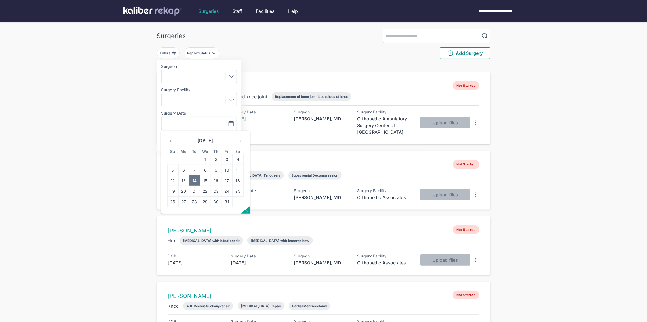
click at [194, 179] on td "14" at bounding box center [194, 181] width 11 height 11
type input "**********"
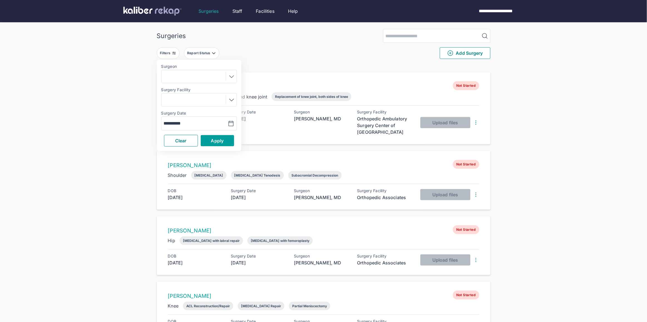
click at [215, 141] on span "Apply" at bounding box center [217, 141] width 13 height 6
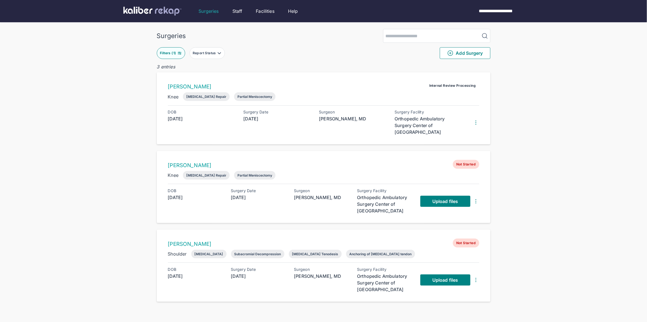
click at [178, 55] on img at bounding box center [180, 53] width 4 height 4
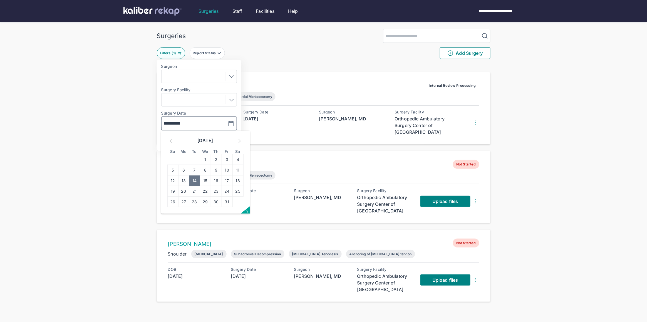
click at [188, 122] on input "**********" at bounding box center [180, 123] width 32 height 7
click at [188, 180] on td "13" at bounding box center [183, 181] width 11 height 11
type input "**********"
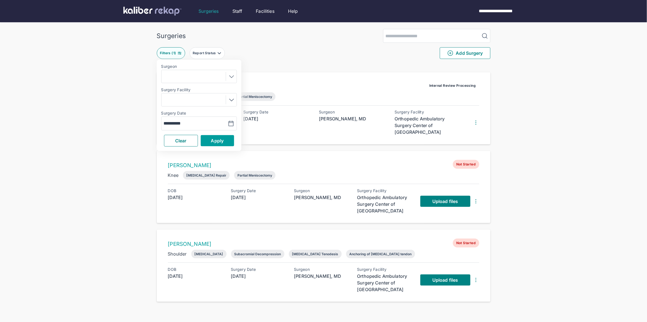
click at [215, 142] on span "Apply" at bounding box center [217, 141] width 13 height 6
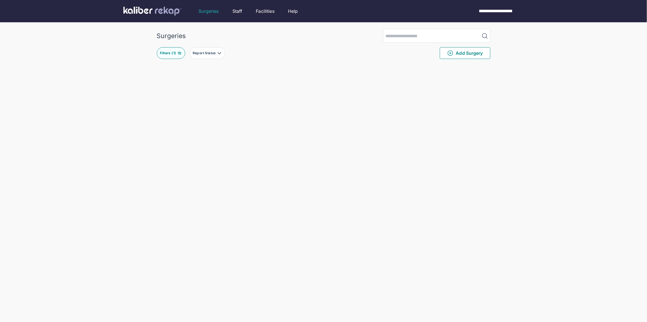
click at [175, 54] on div "Filters ( 1 )" at bounding box center [168, 53] width 17 height 4
click at [178, 122] on input "**********" at bounding box center [180, 123] width 32 height 7
drag, startPoint x: 193, startPoint y: 179, endPoint x: 195, endPoint y: 174, distance: 5.7
click at [193, 179] on td "14" at bounding box center [194, 181] width 11 height 11
type input "**********"
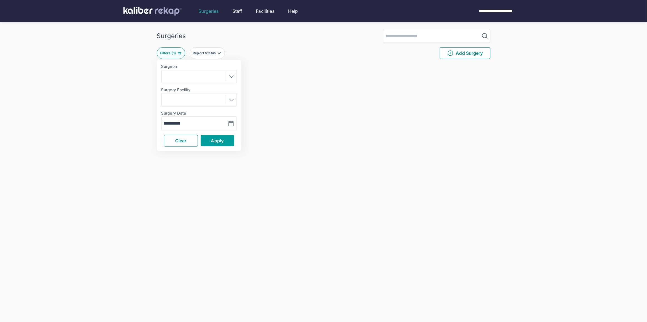
click at [213, 136] on button "Apply" at bounding box center [217, 140] width 33 height 11
